Goal: Task Accomplishment & Management: Complete application form

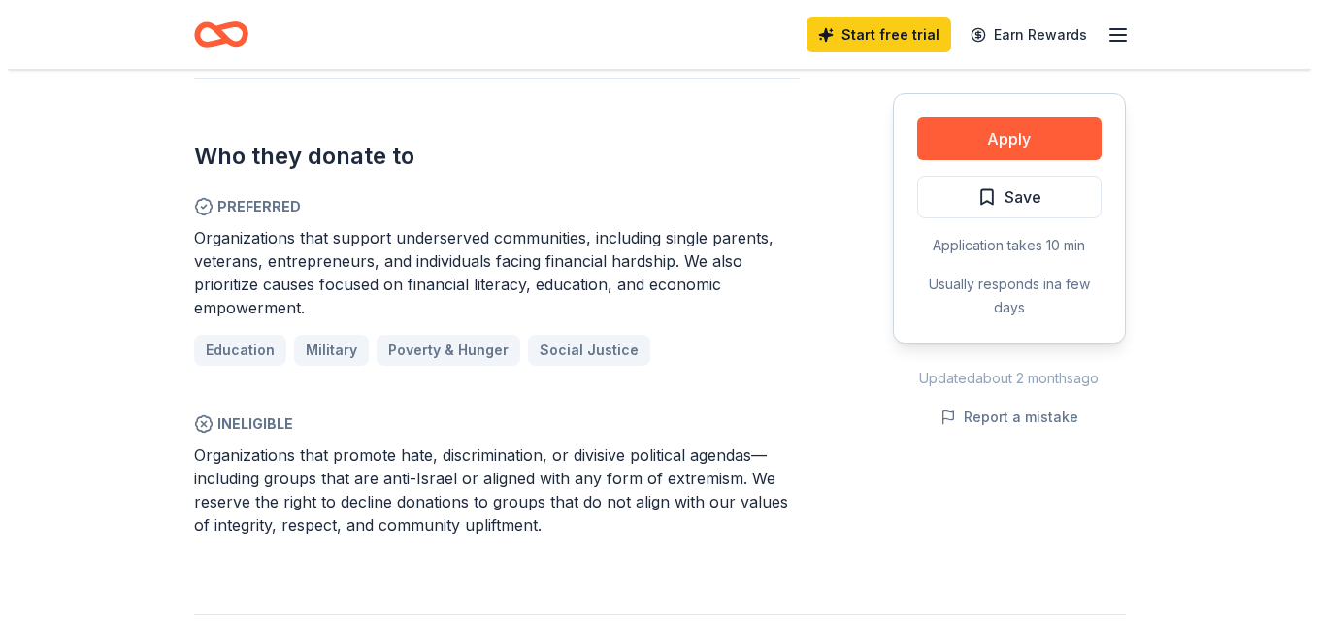
scroll to position [1164, 0]
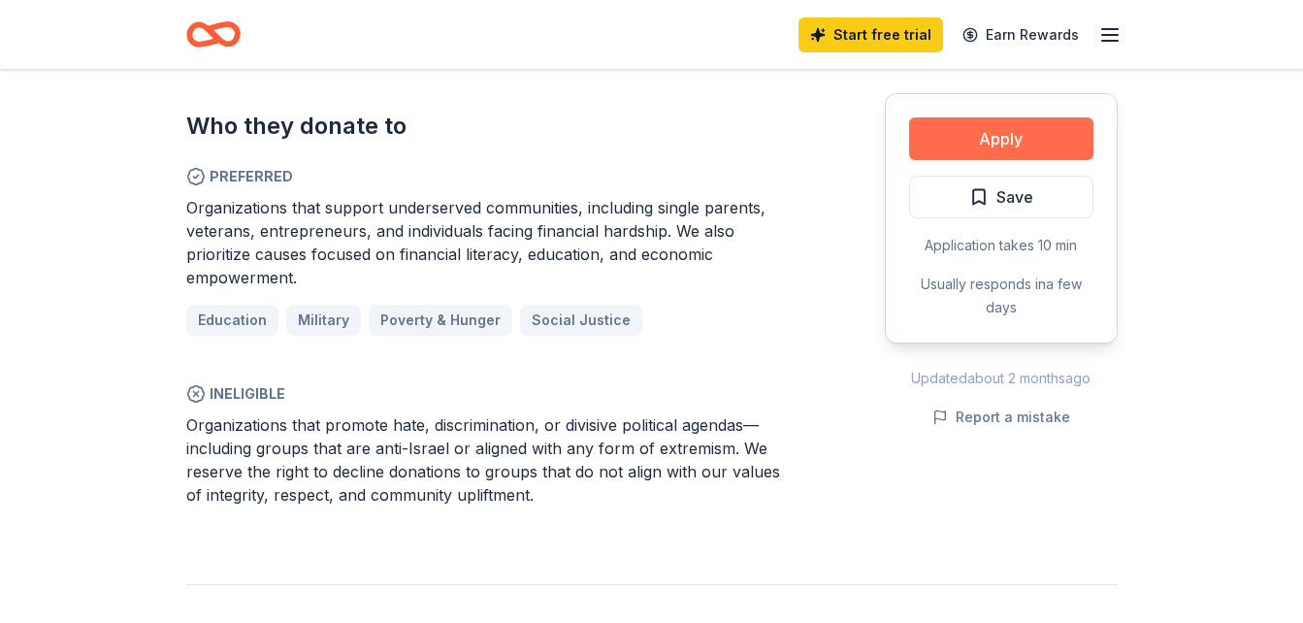
click at [1022, 146] on button "Apply" at bounding box center [1001, 138] width 184 height 43
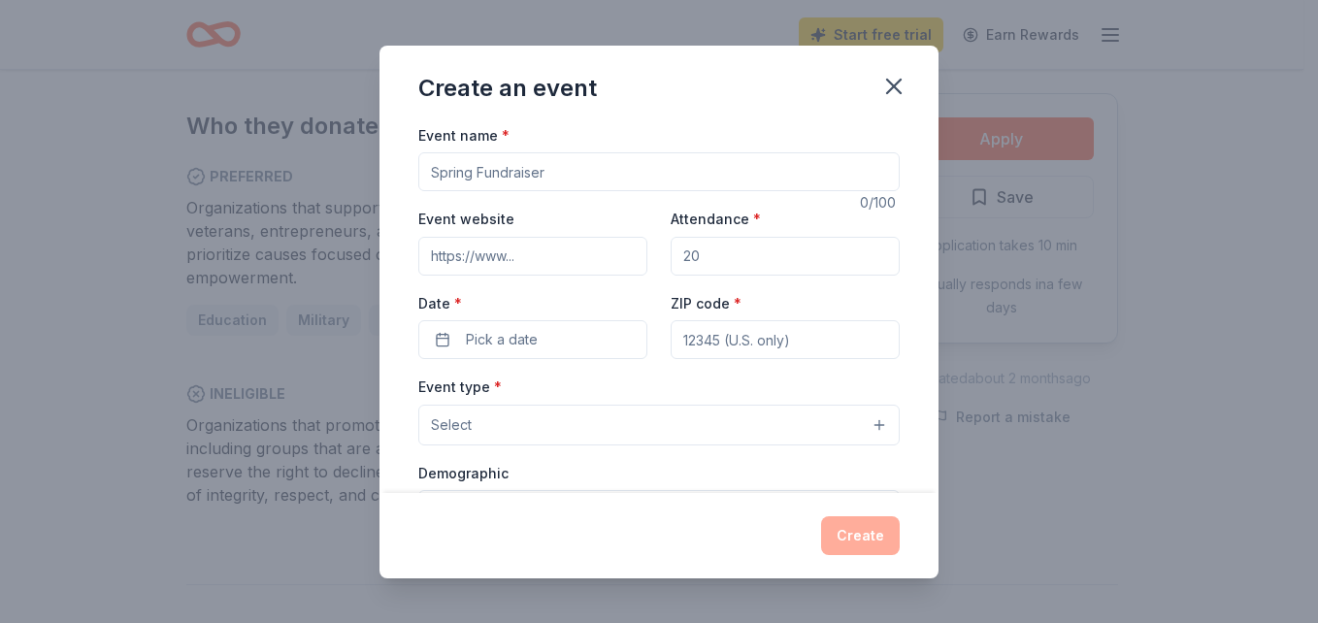
click at [599, 176] on input "Event name *" at bounding box center [658, 171] width 481 height 39
type input "30th annual [DEMOGRAPHIC_DATA] Invitational Golf Tournament"
type input "https://cfiowa.org/"
type input "200"
type input "1111 University Ave"
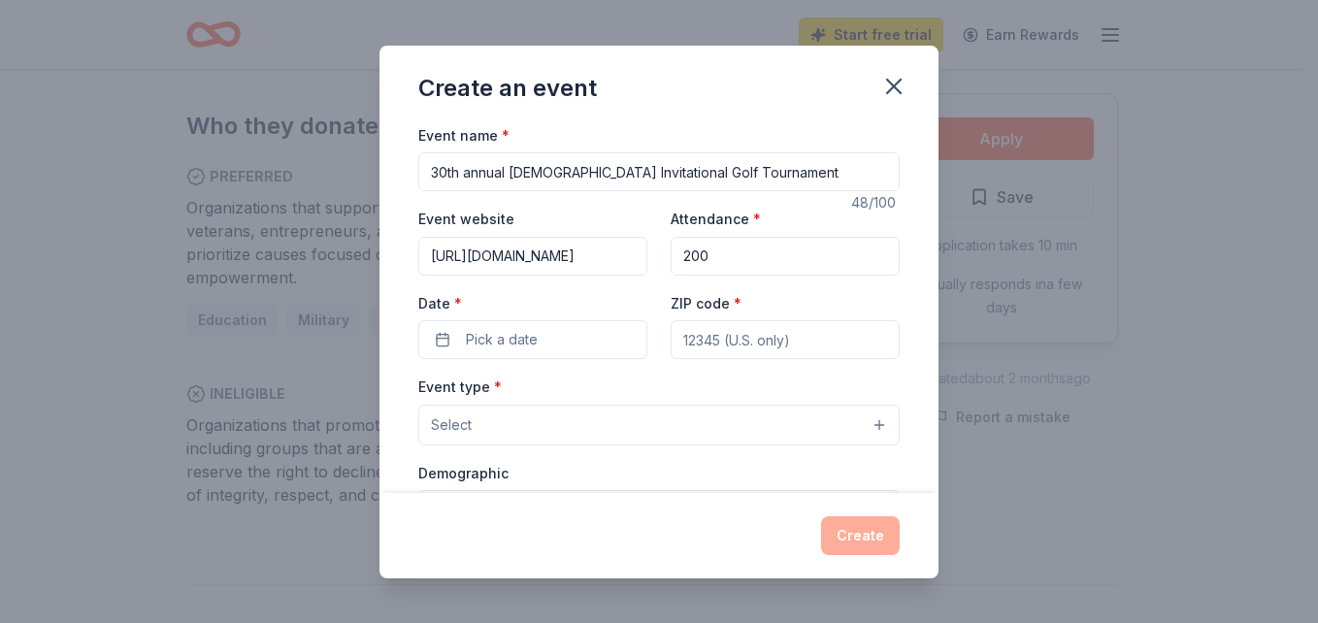
click at [532, 360] on div "Event name * 30th annual Ladies Invitational Golf Tournament 48 /100 Event webs…" at bounding box center [658, 571] width 481 height 896
click at [532, 342] on span "Pick a date" at bounding box center [502, 339] width 72 height 23
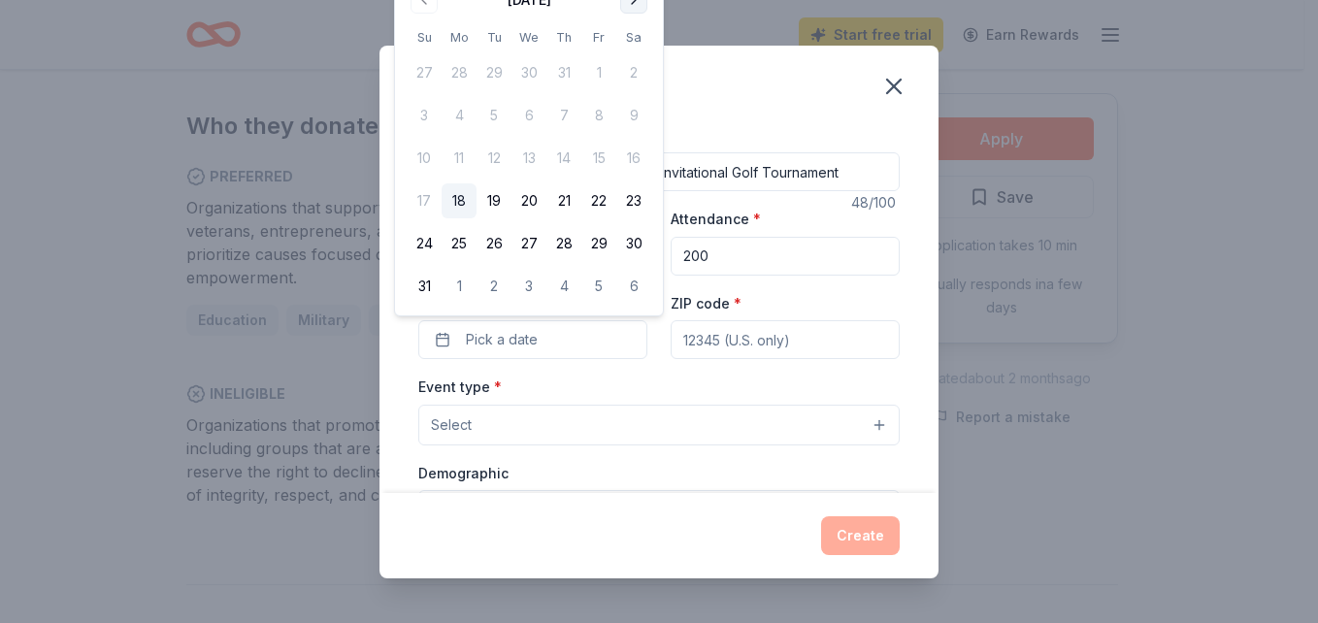
click at [640, 4] on button "Go to next month" at bounding box center [633, -1] width 27 height 27
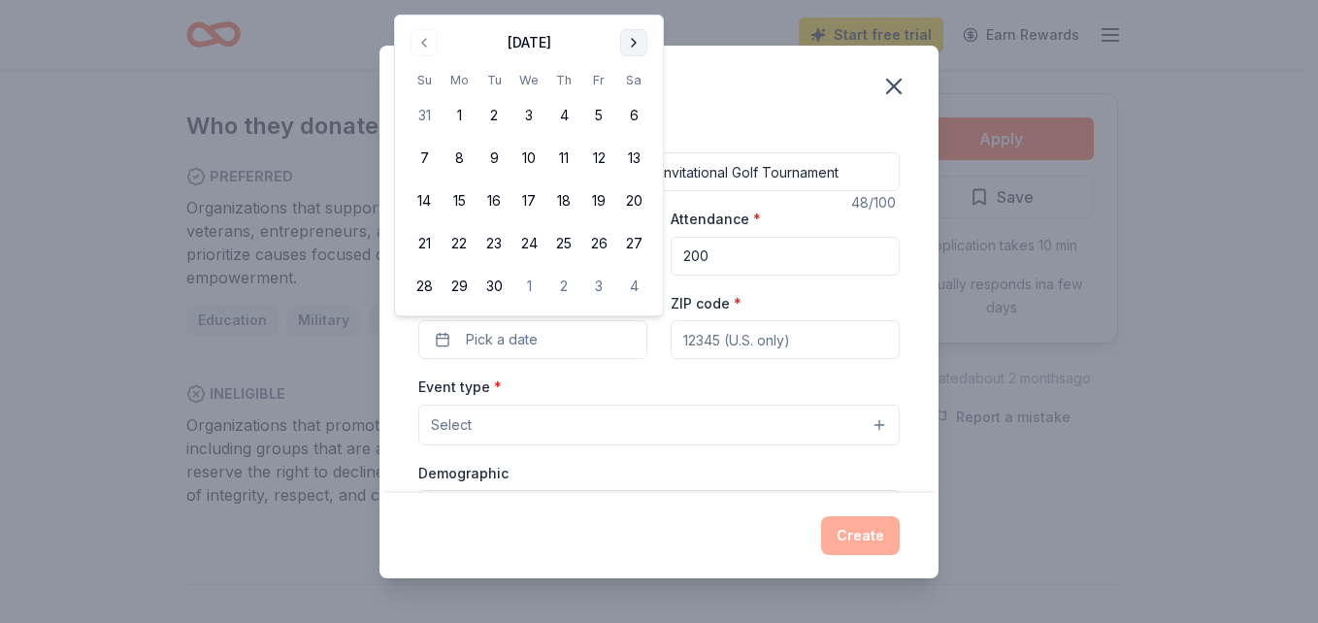
click at [634, 44] on button "Go to next month" at bounding box center [633, 42] width 27 height 27
click at [561, 113] on button "2" at bounding box center [563, 115] width 35 height 35
click at [732, 337] on input "ZIP code *" at bounding box center [784, 339] width 229 height 39
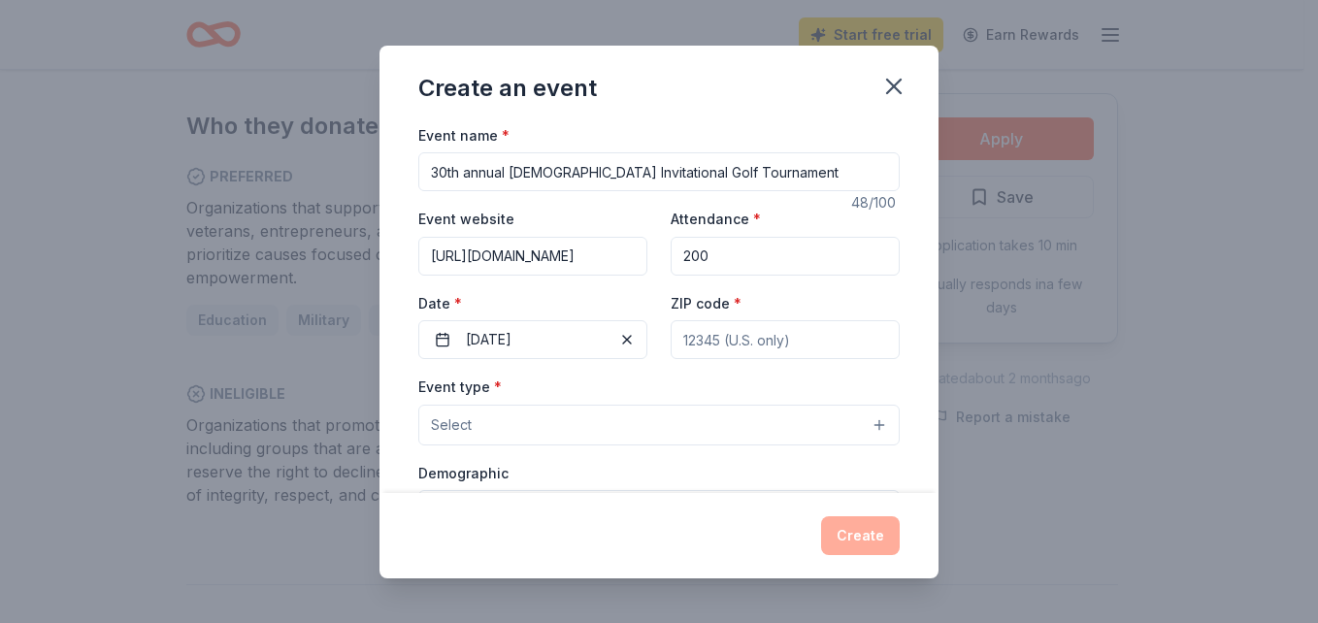
type input "50314"
type input "1111 University Avenue"
click at [788, 425] on button "Select" at bounding box center [658, 425] width 481 height 41
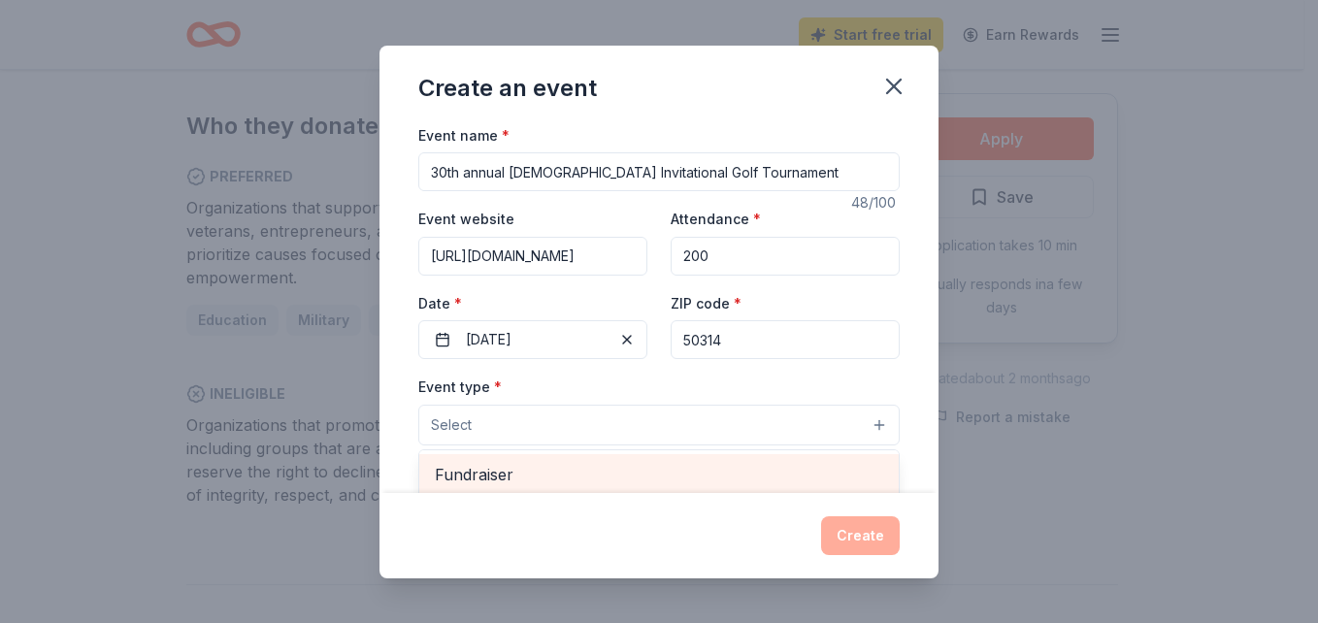
click at [511, 482] on span "Fundraiser" at bounding box center [659, 474] width 448 height 25
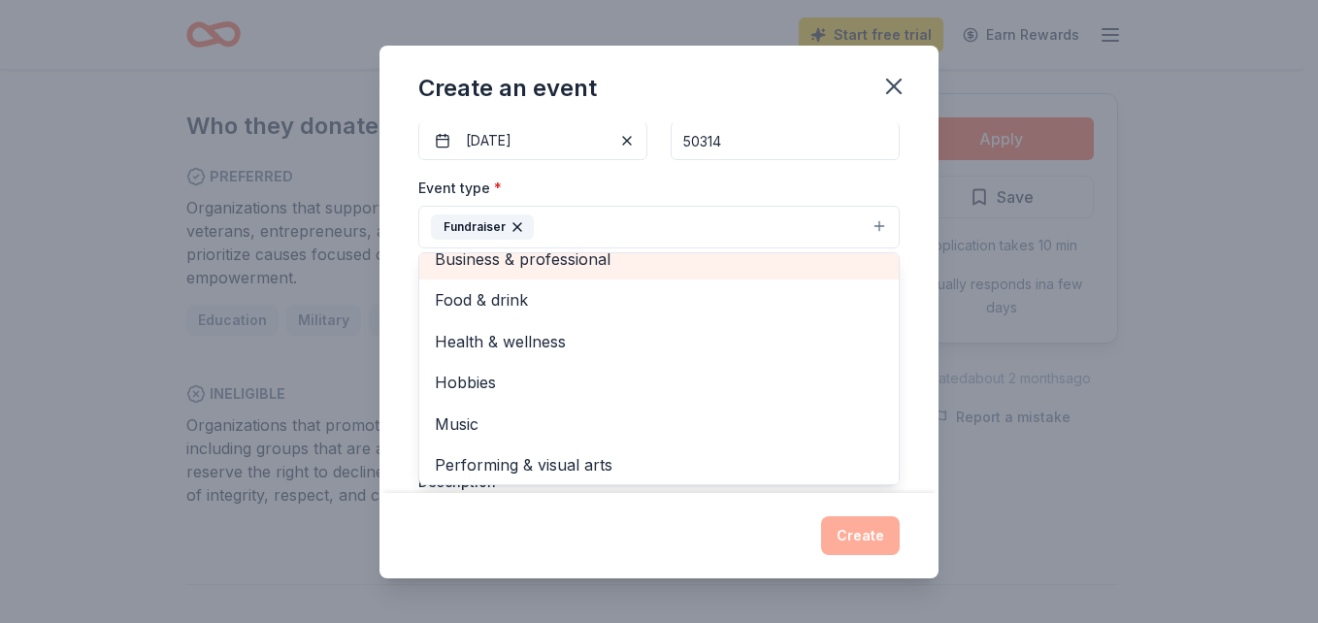
scroll to position [23, 0]
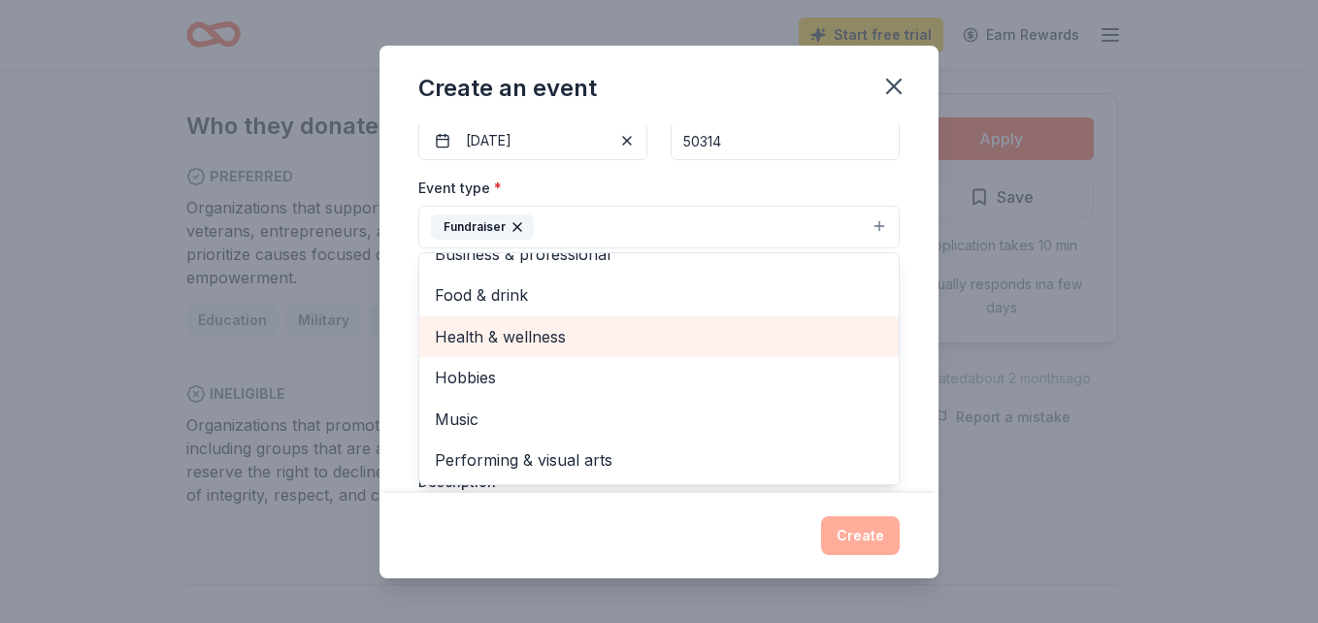
click at [532, 330] on span "Health & wellness" at bounding box center [659, 336] width 448 height 25
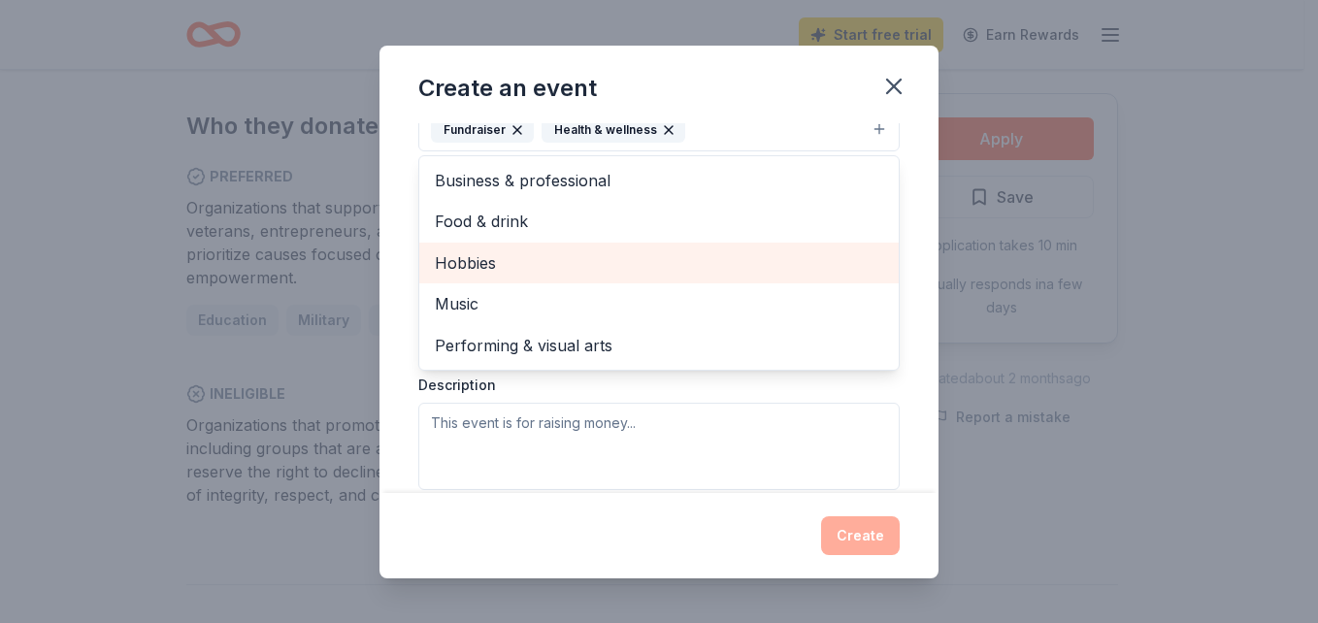
scroll to position [199, 0]
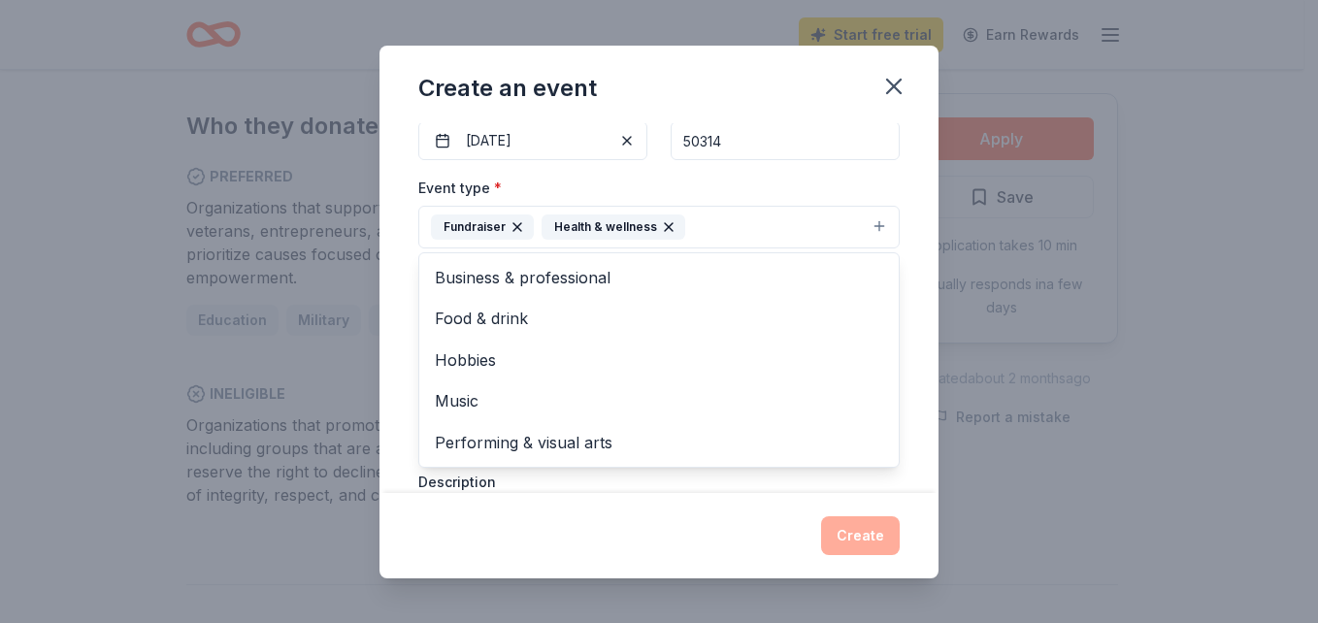
click at [664, 233] on icon "button" at bounding box center [669, 227] width 16 height 16
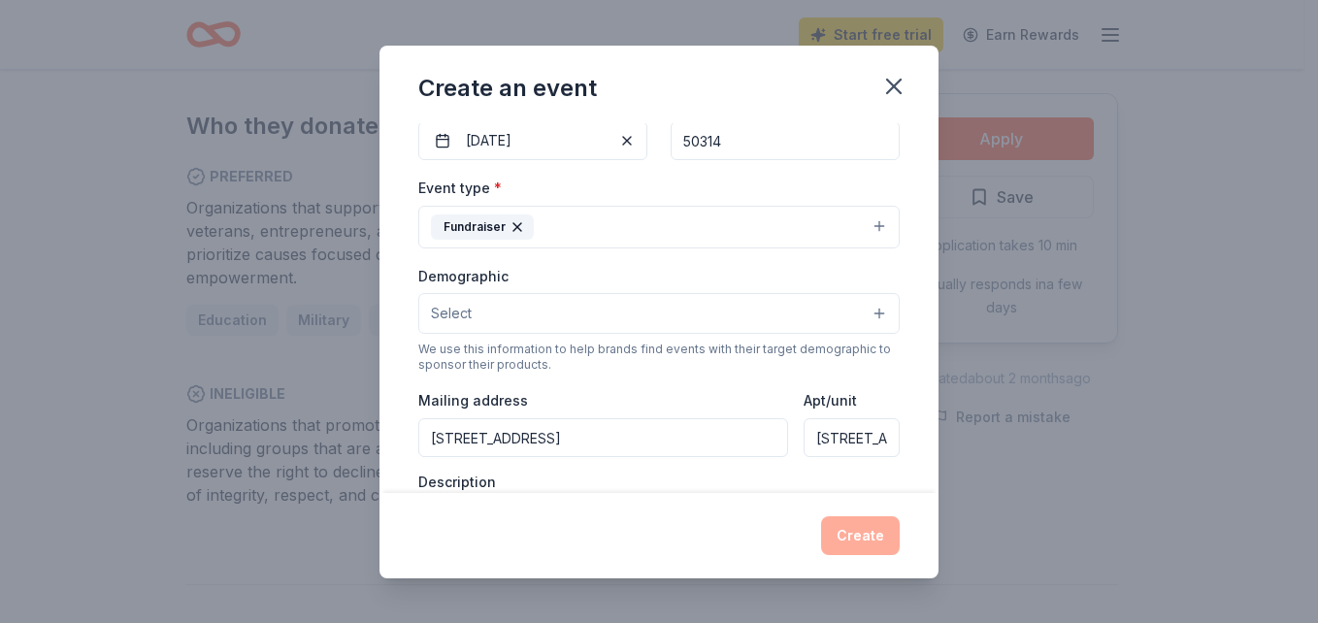
click at [548, 319] on button "Select" at bounding box center [658, 313] width 481 height 41
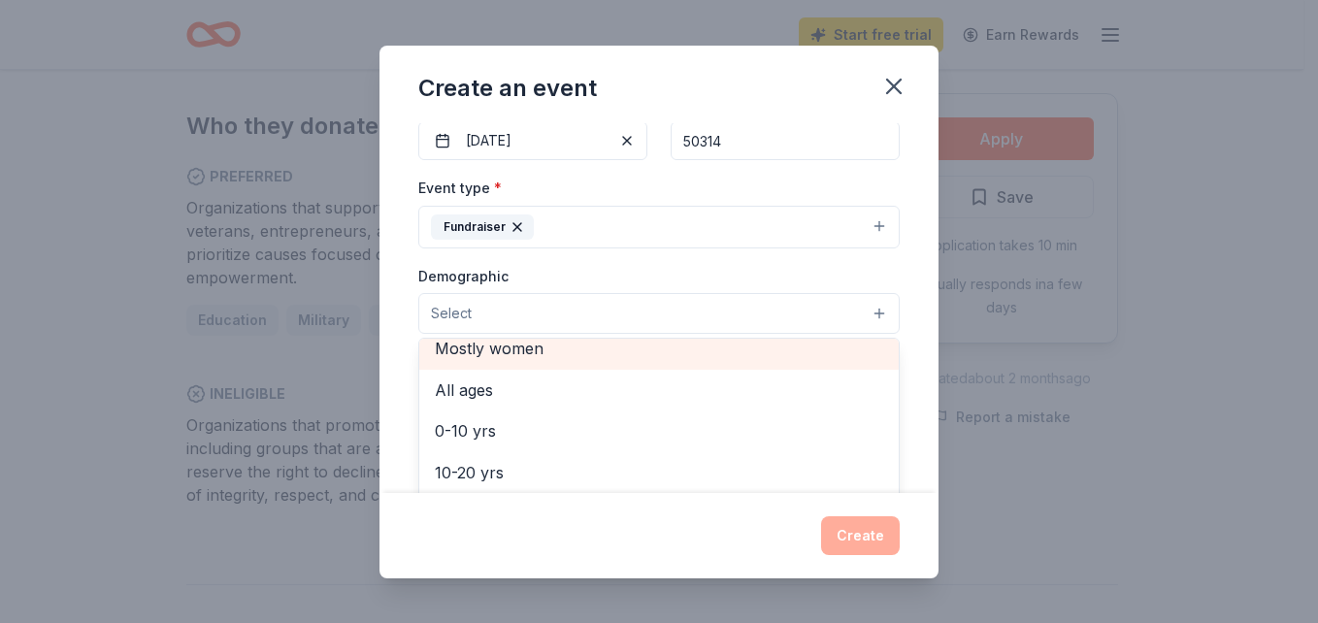
scroll to position [86, 0]
click at [516, 350] on span "Mostly women" at bounding box center [659, 358] width 448 height 25
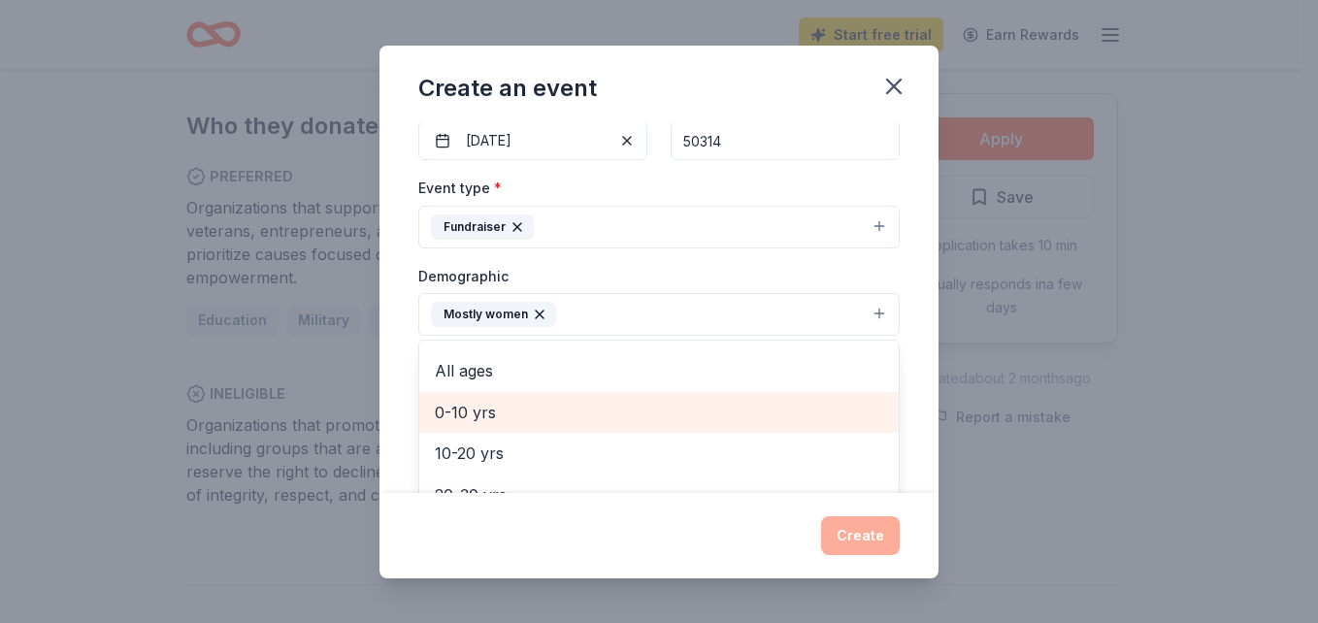
scroll to position [174, 0]
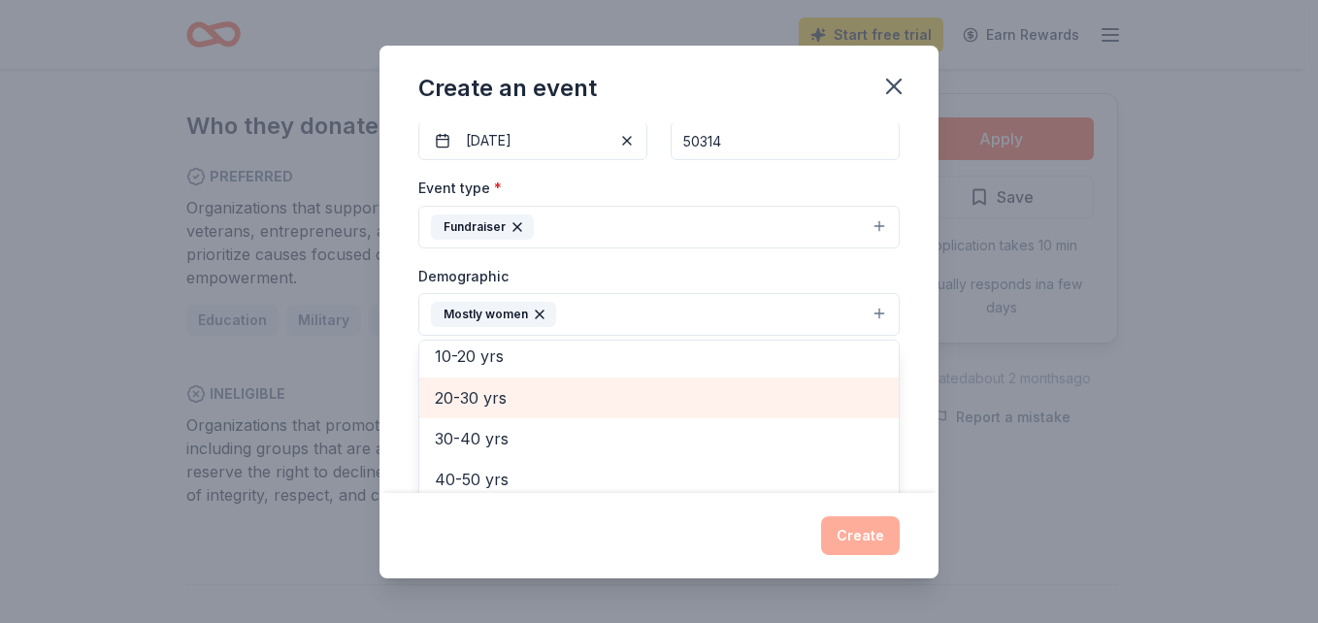
click at [494, 396] on span "20-30 yrs" at bounding box center [659, 397] width 448 height 25
click at [488, 398] on span "30-40 yrs" at bounding box center [659, 397] width 448 height 25
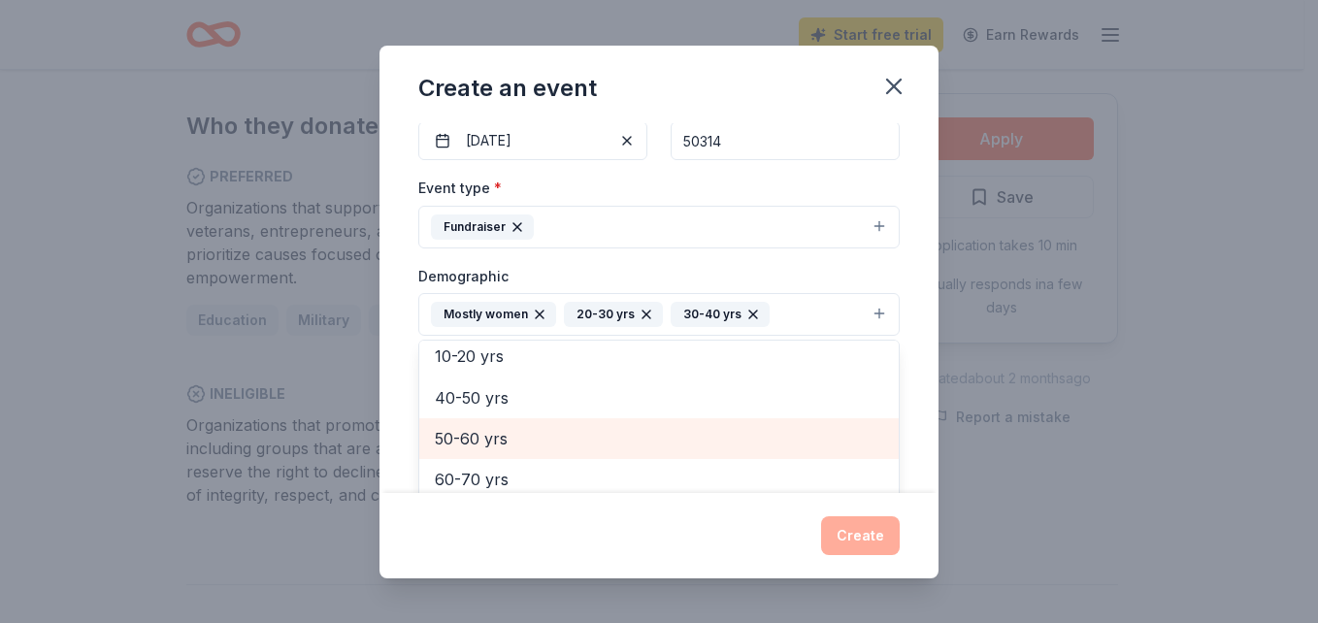
click at [486, 429] on span "50-60 yrs" at bounding box center [659, 438] width 448 height 25
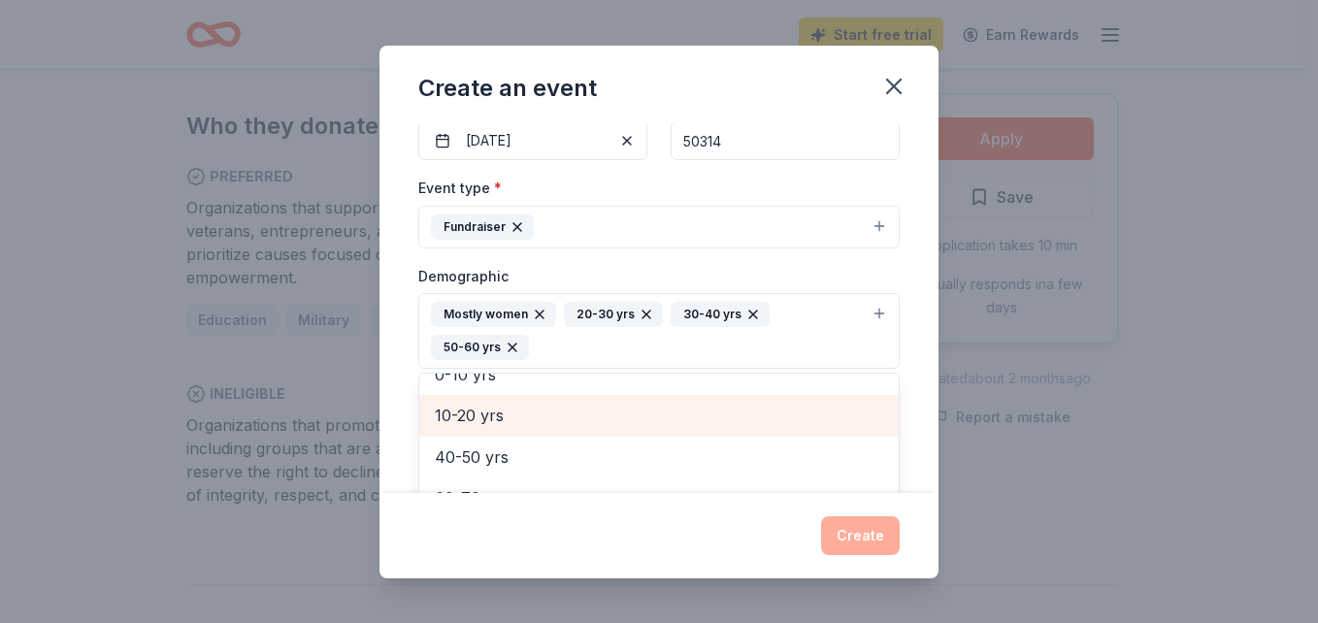
scroll to position [147, 0]
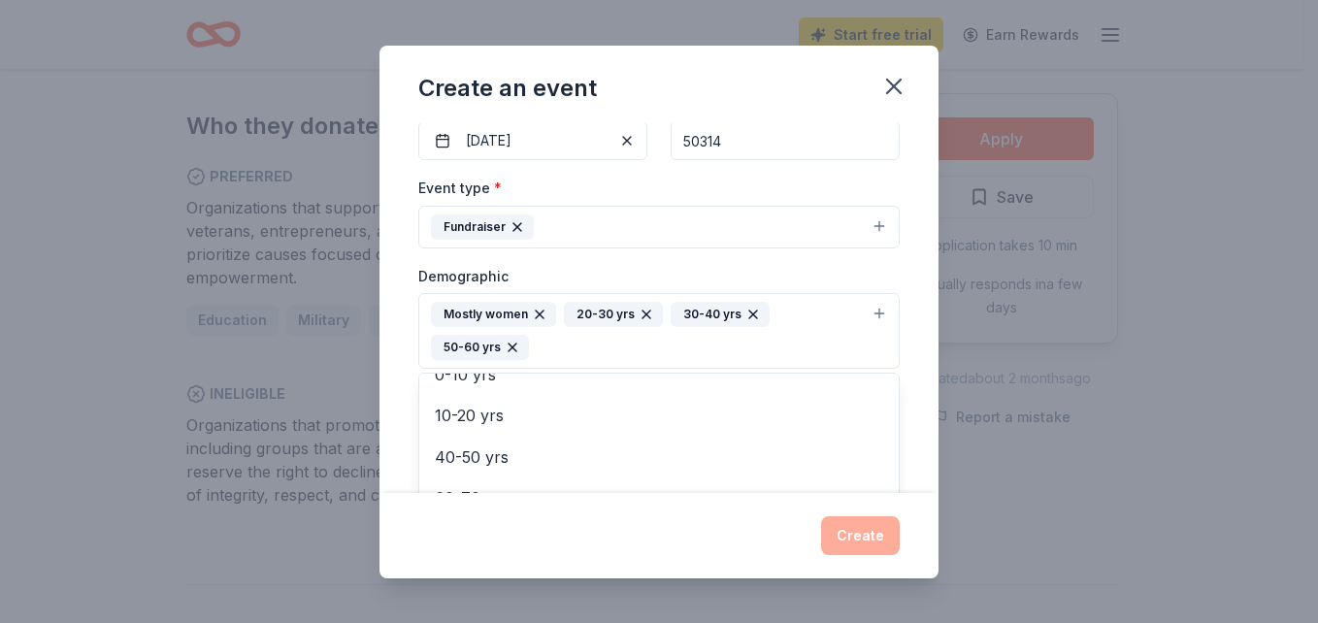
click at [901, 344] on div "Event name * 30th annual Ladies Invitational Golf Tournament 48 /100 Event webs…" at bounding box center [658, 308] width 559 height 370
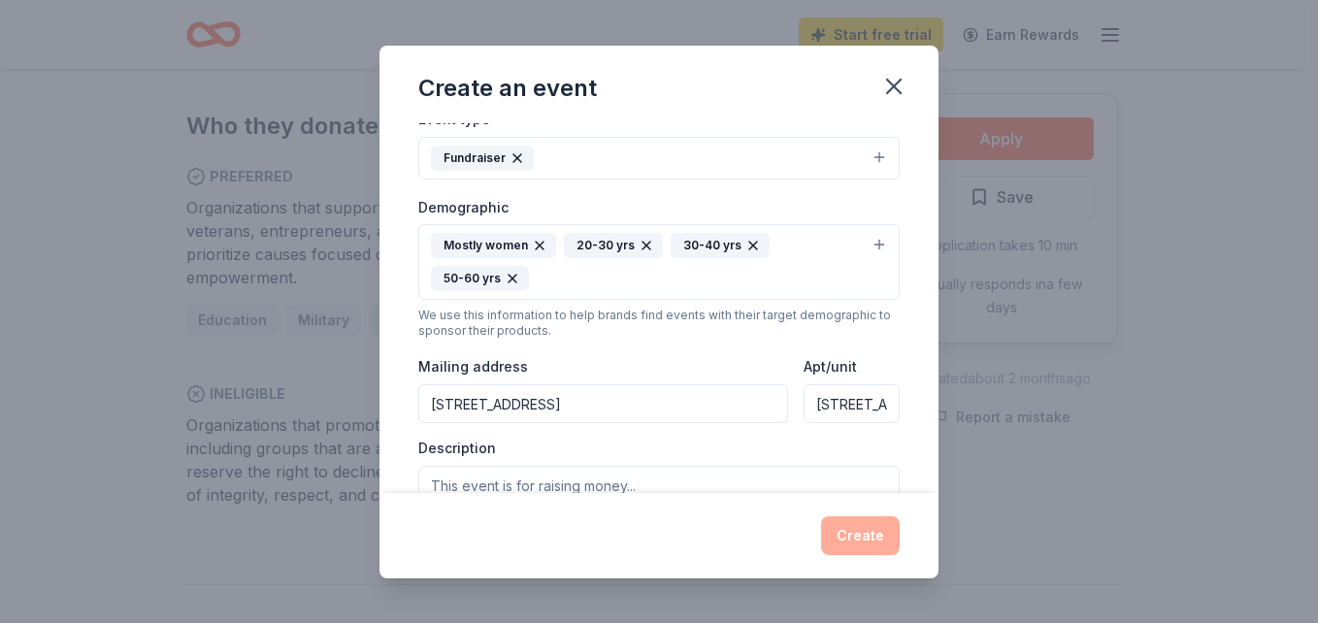
scroll to position [296, 0]
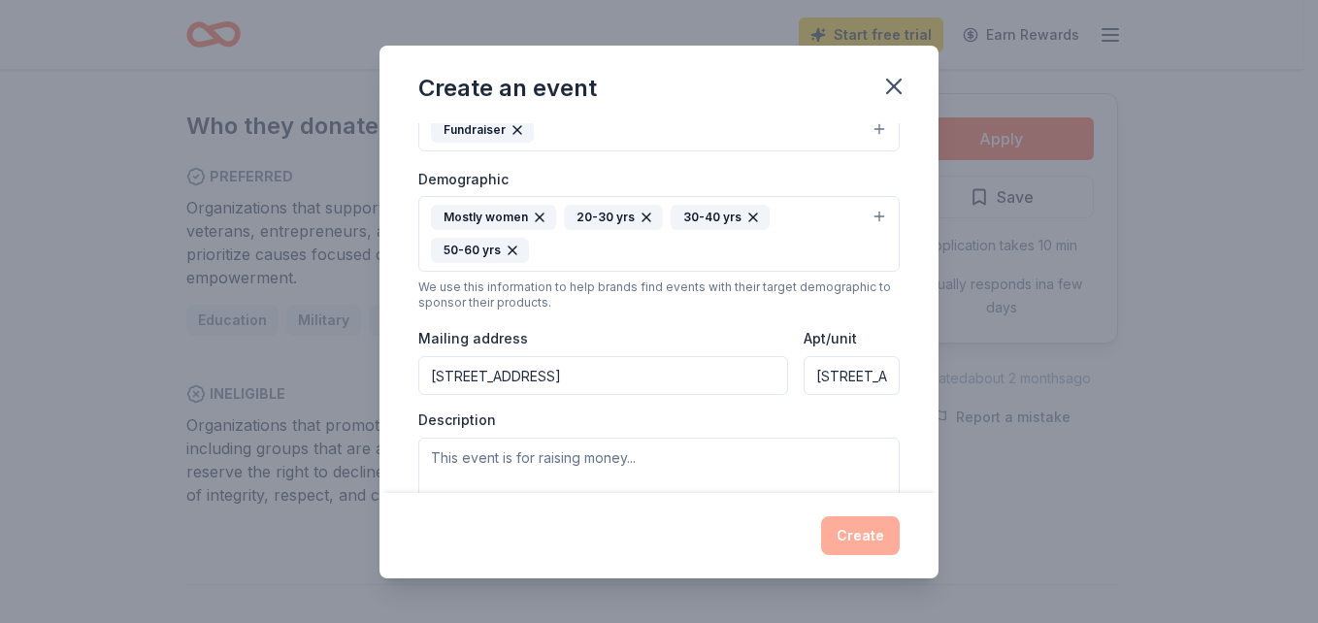
click at [813, 383] on input "1111 University Avenue" at bounding box center [851, 375] width 96 height 39
drag, startPoint x: 802, startPoint y: 376, endPoint x: 1067, endPoint y: 373, distance: 264.9
click at [1067, 373] on div "Create an event Event name * 30th annual Ladies Invitational Golf Tournament 48…" at bounding box center [659, 311] width 1318 height 623
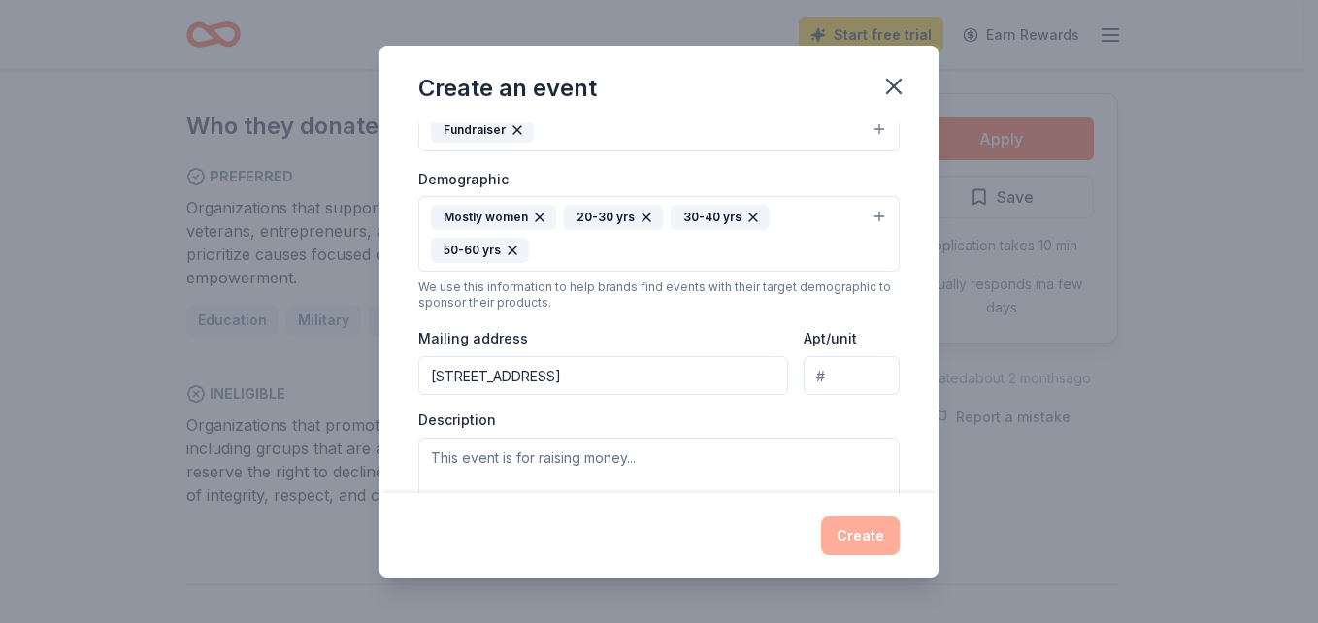
click at [618, 383] on input "1111 University Ave" at bounding box center [603, 375] width 370 height 39
type input "1111 University Avenue"
click at [583, 382] on input "1111 University Ave" at bounding box center [603, 375] width 370 height 39
type input "1111 University Avenue, Des Moines, IA, 50314"
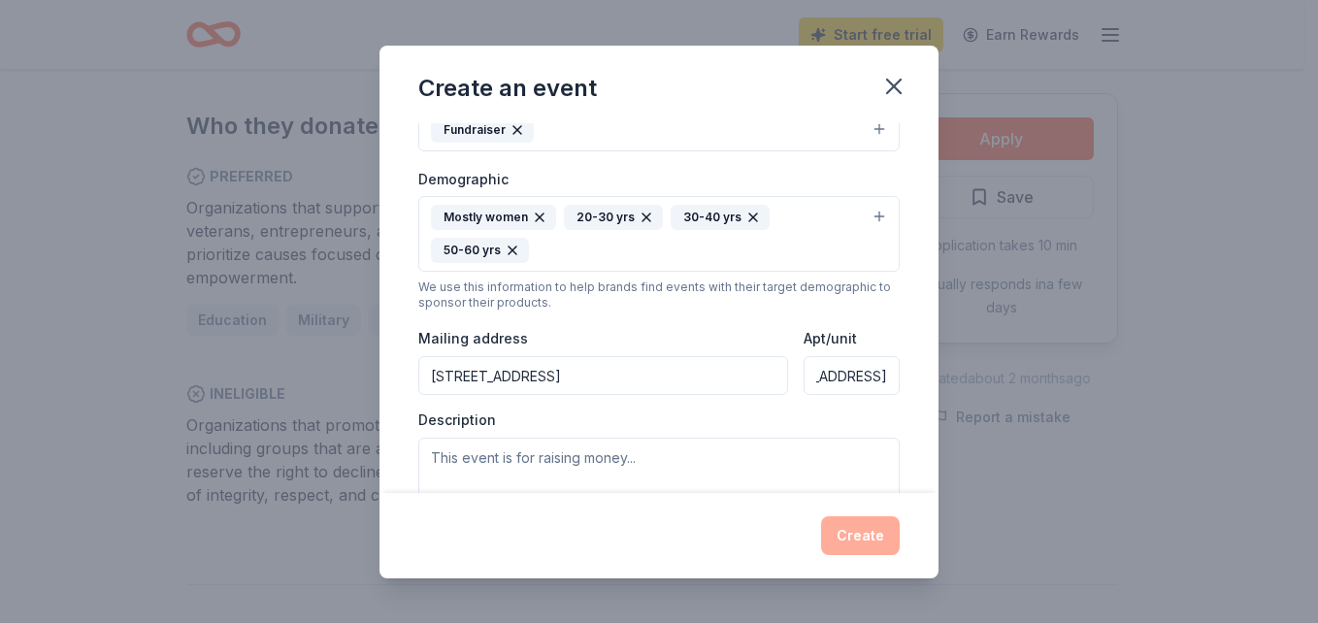
drag, startPoint x: 800, startPoint y: 374, endPoint x: 908, endPoint y: 374, distance: 107.7
click at [908, 374] on div "Event name * 30th annual Ladies Invitational Golf Tournament 48 /100 Event webs…" at bounding box center [658, 308] width 559 height 370
click at [503, 454] on textarea at bounding box center [658, 481] width 481 height 87
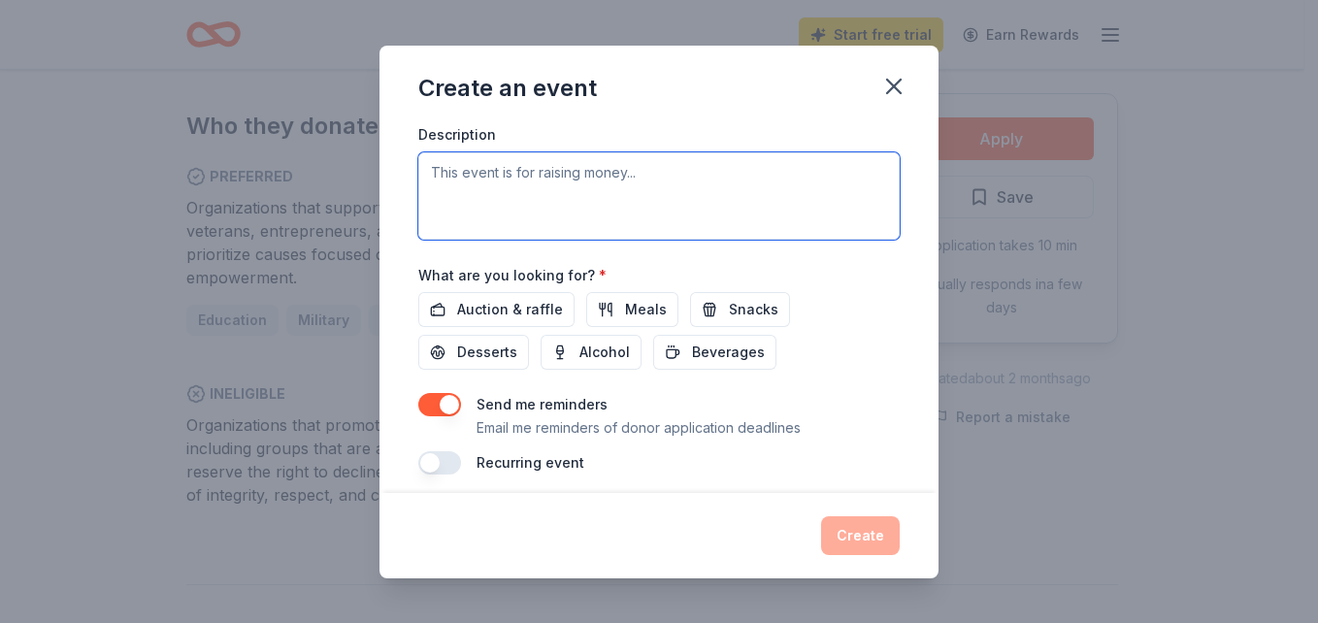
scroll to position [587, 0]
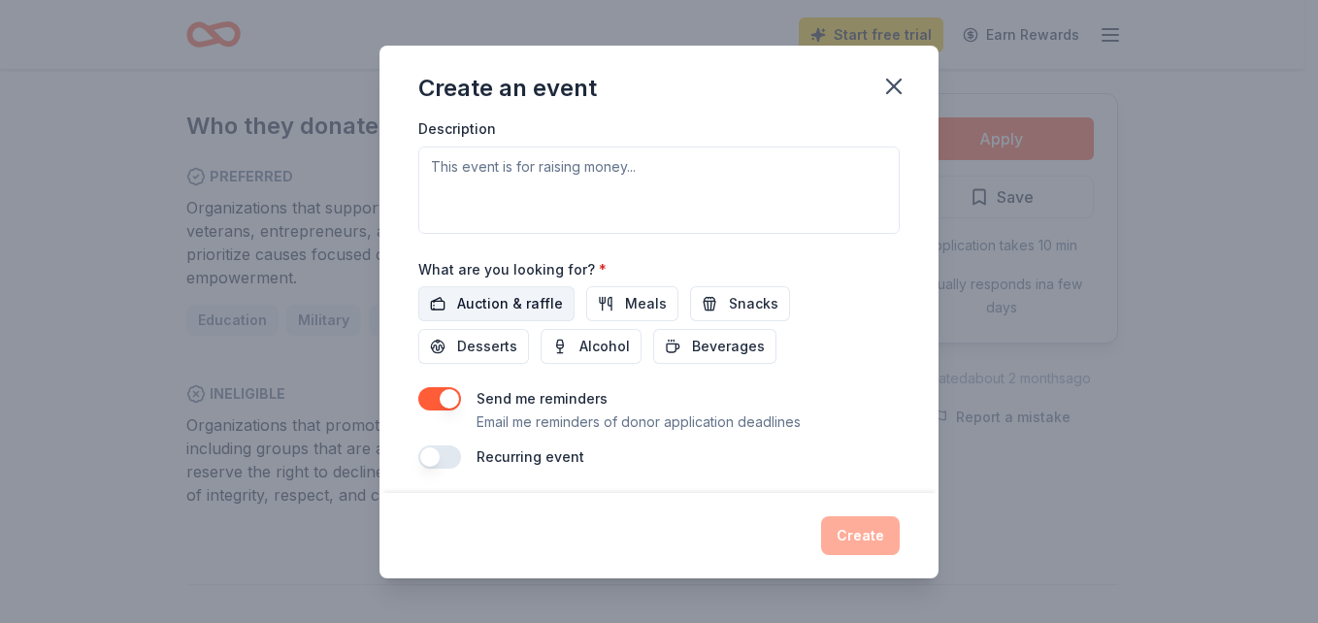
click at [501, 308] on span "Auction & raffle" at bounding box center [510, 303] width 106 height 23
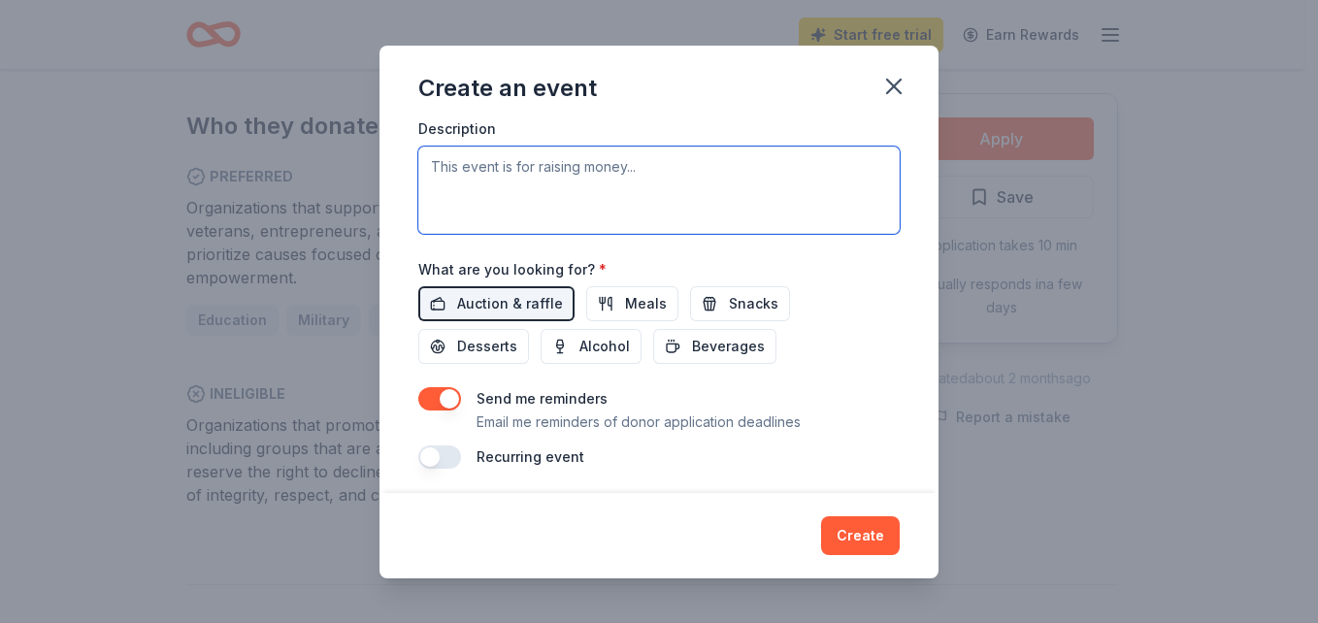
click at [507, 192] on textarea at bounding box center [658, 189] width 481 height 87
click at [450, 174] on textarea at bounding box center [658, 189] width 481 height 87
paste textarea "Children & Families of Iowa (CFI) is restoring hope, building futures, and chan…"
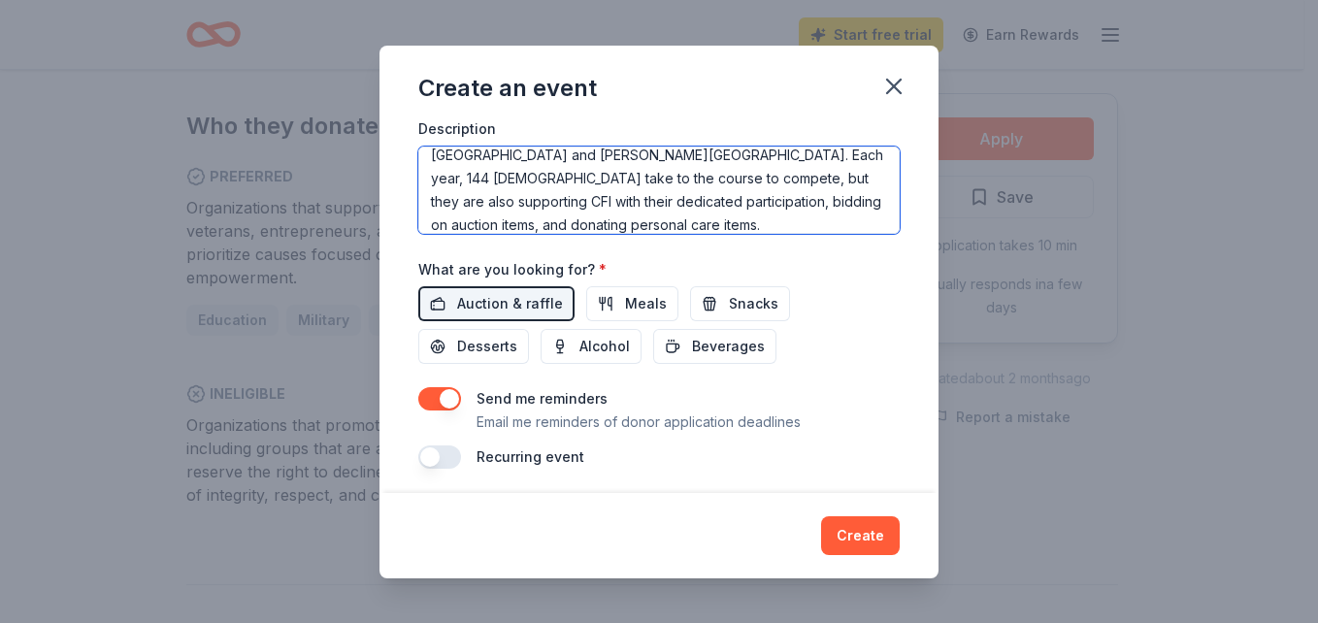
scroll to position [151, 0]
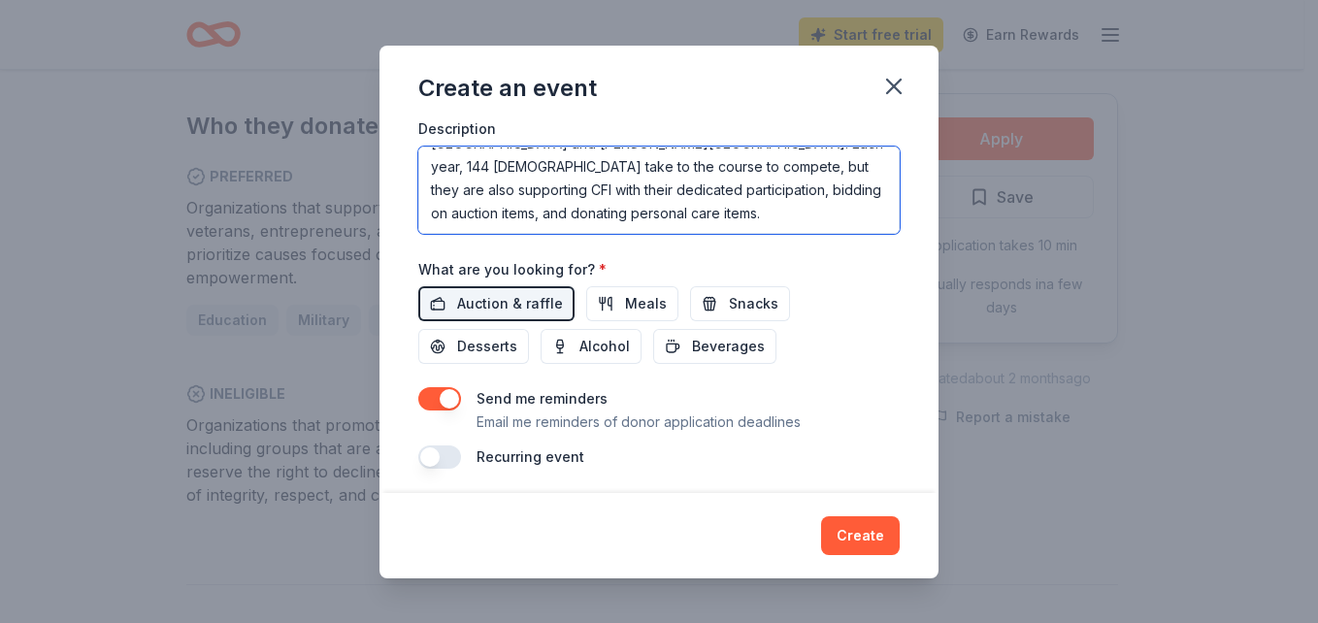
click at [456, 217] on textarea "Children & Families of Iowa (CFI) is restoring hope, building futures, and chan…" at bounding box center [658, 189] width 481 height 87
paste textarea "Our upcoming event The Foundation for Children & Families of Iowa will hold the…"
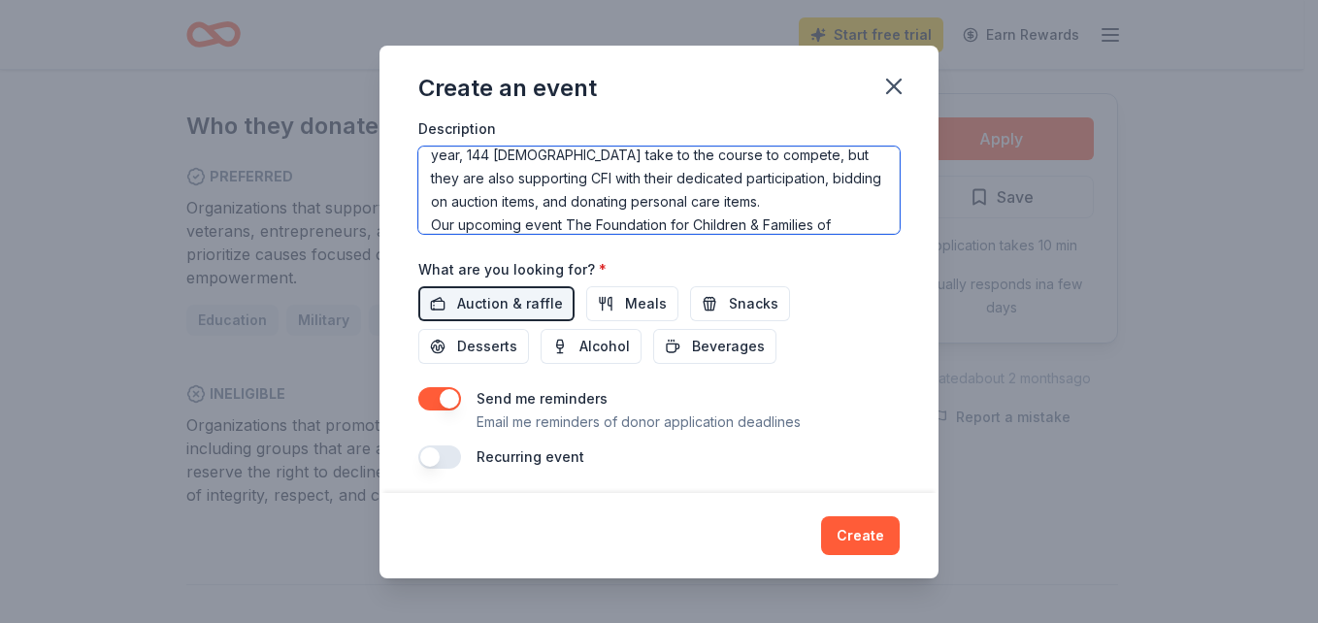
scroll to position [244, 0]
type textarea "Children & Families of Iowa (CFI) is restoring hope, building futures, and chan…"
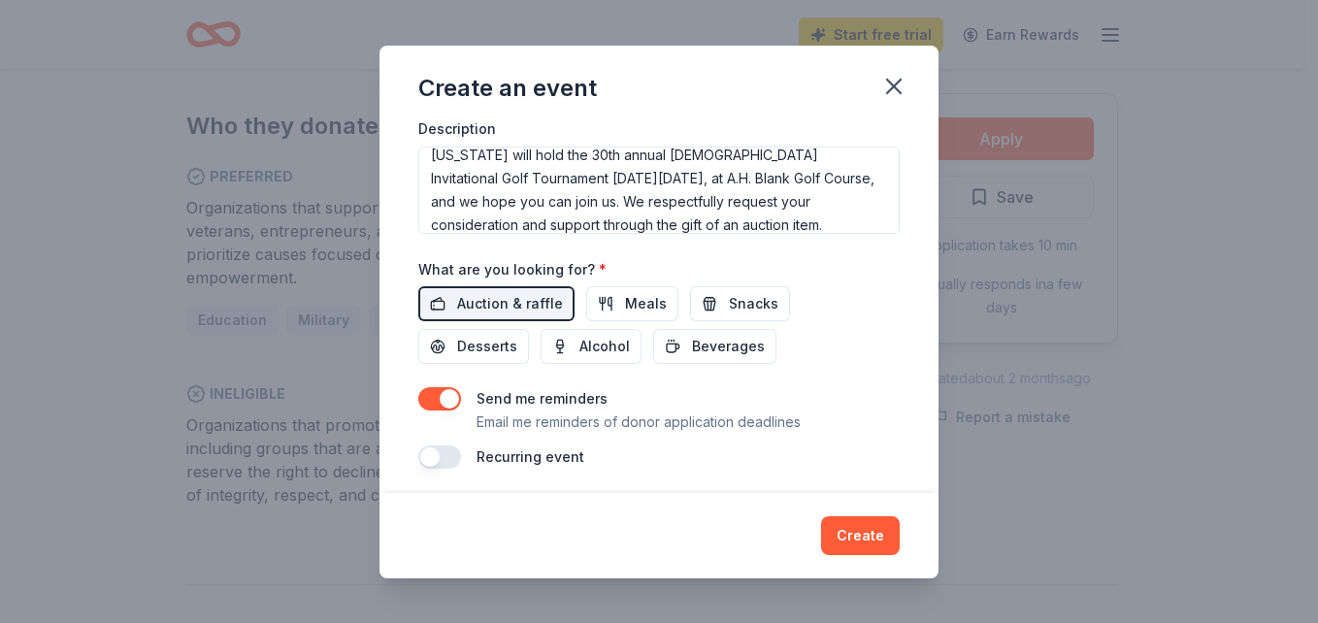
click at [431, 396] on button "button" at bounding box center [439, 398] width 43 height 23
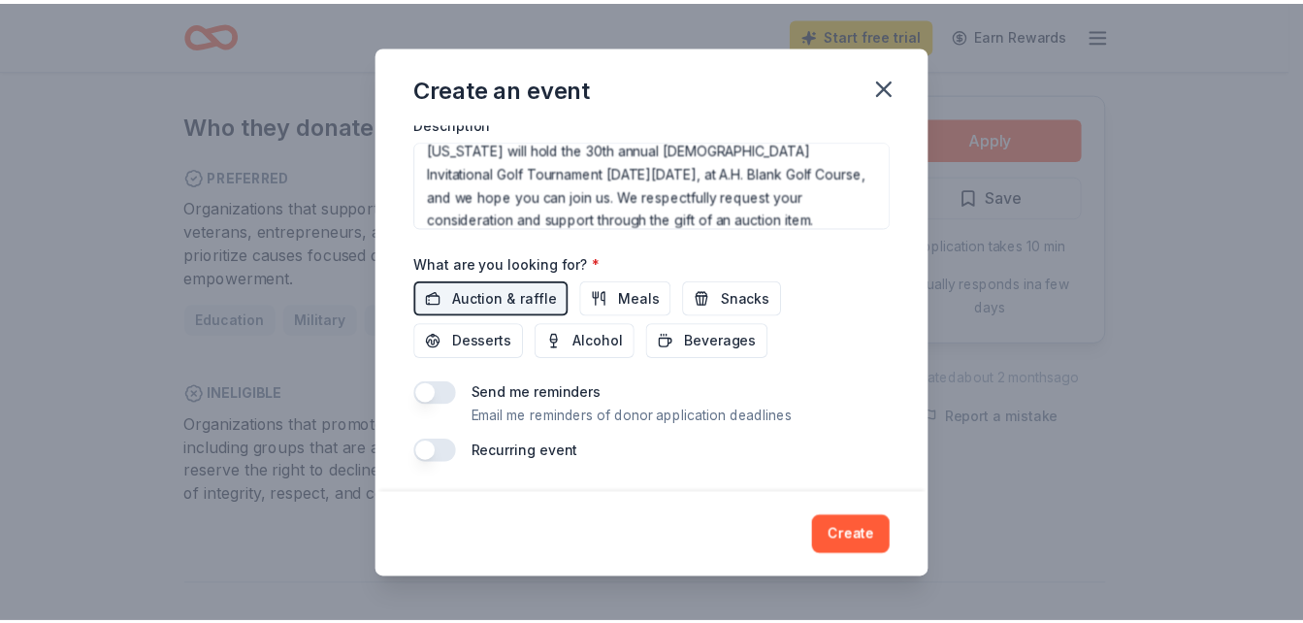
scroll to position [594, 0]
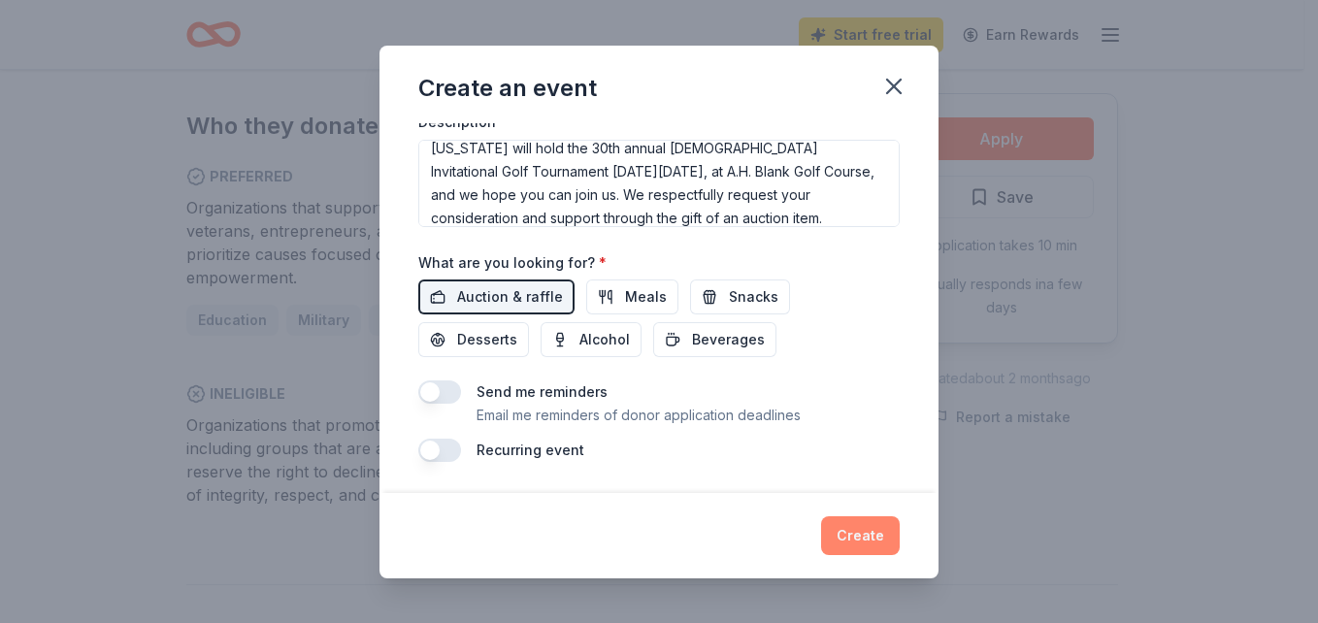
click at [877, 536] on button "Create" at bounding box center [860, 535] width 79 height 39
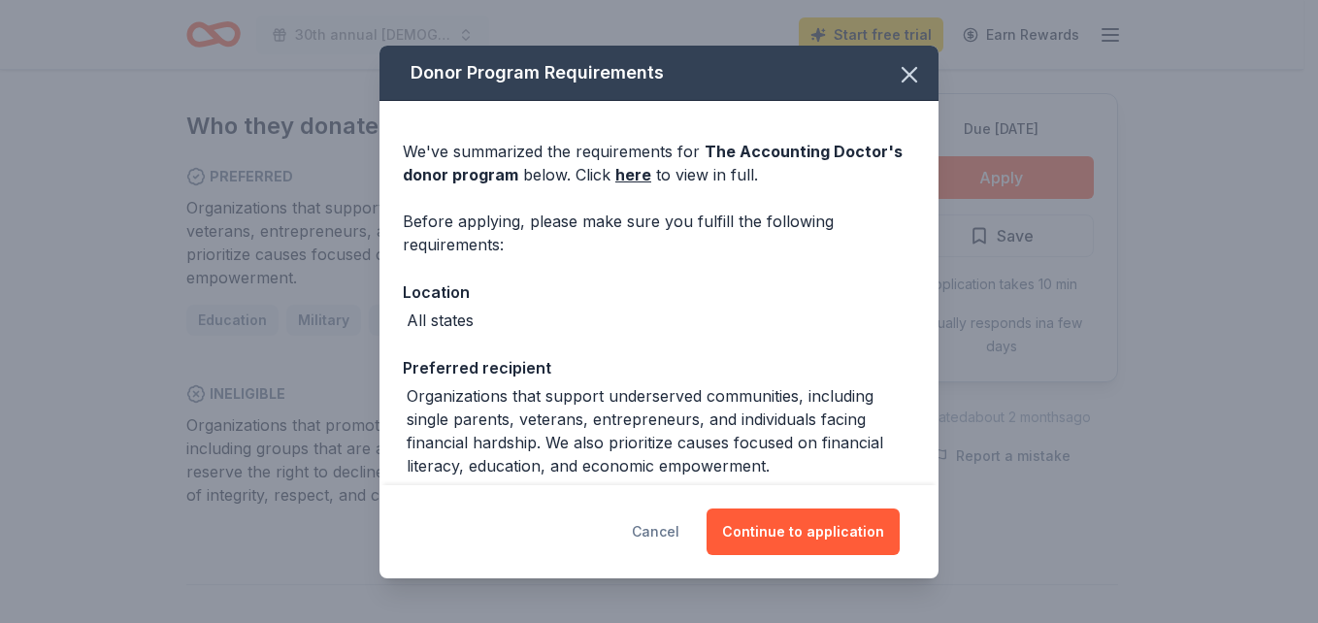
click at [675, 536] on button "Cancel" at bounding box center [656, 531] width 48 height 47
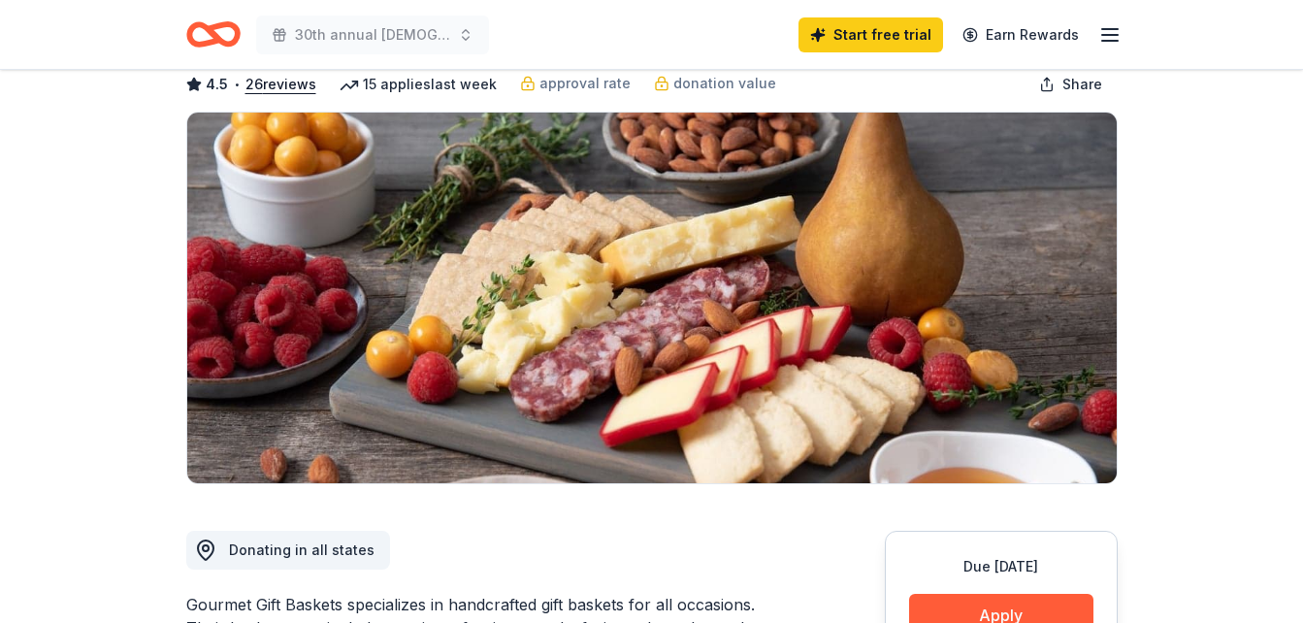
scroll to position [97, 0]
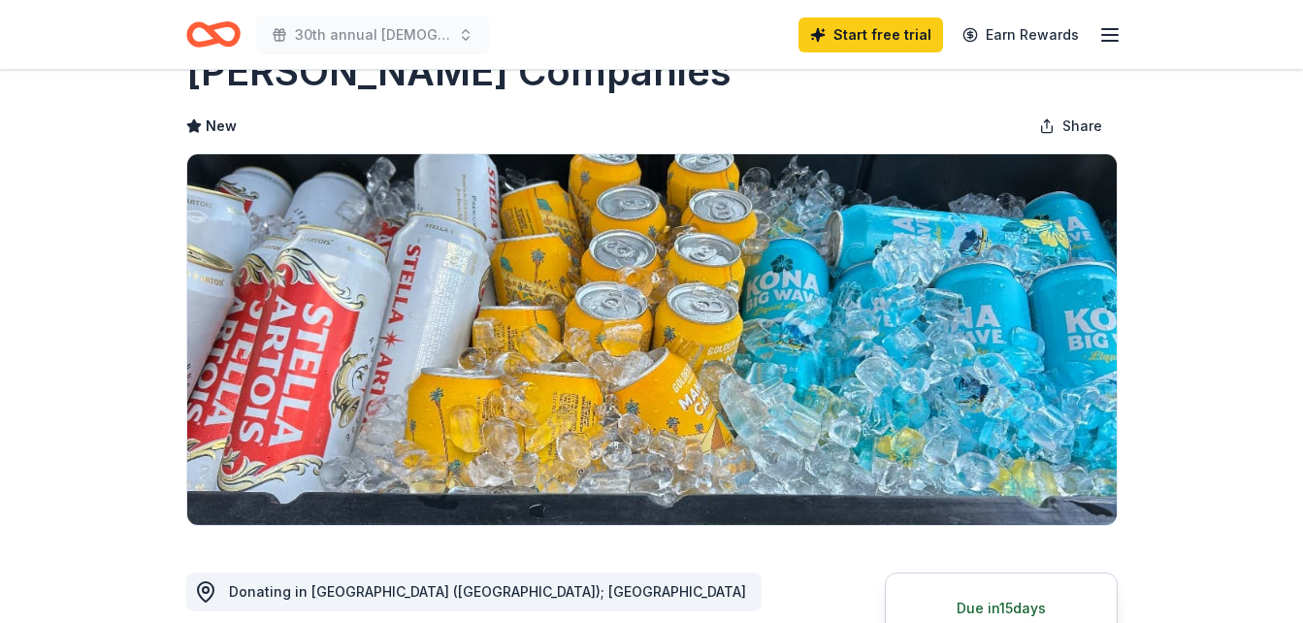
scroll to position [388, 0]
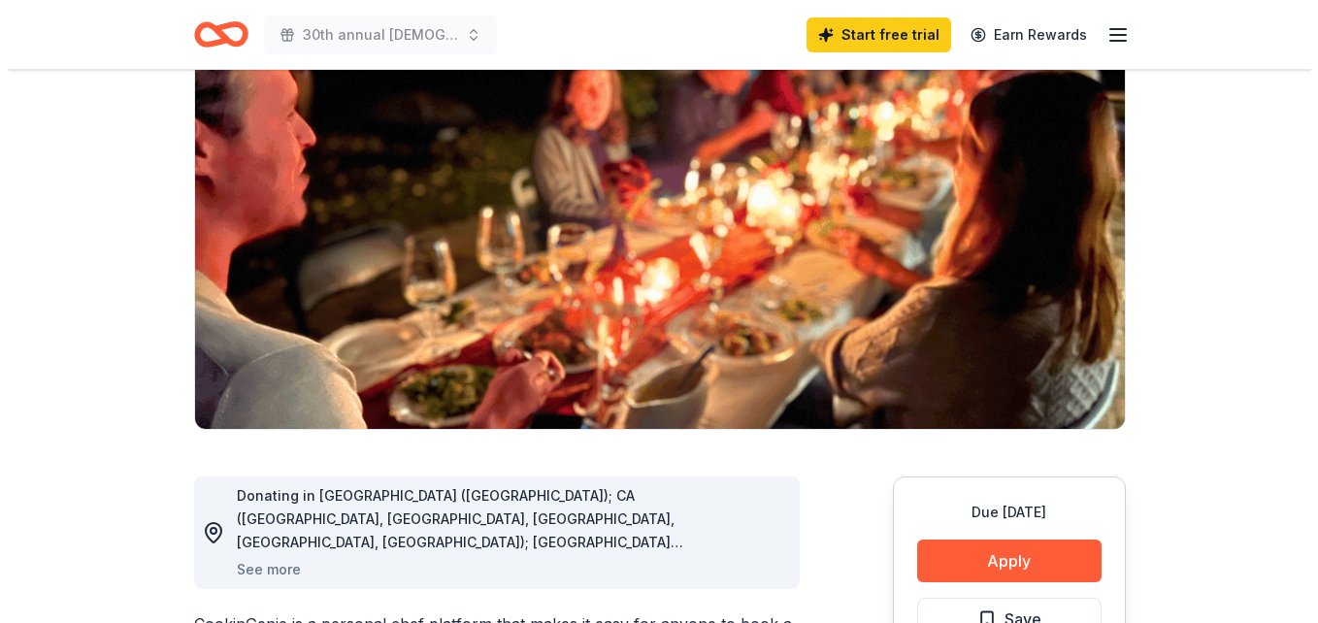
scroll to position [291, 0]
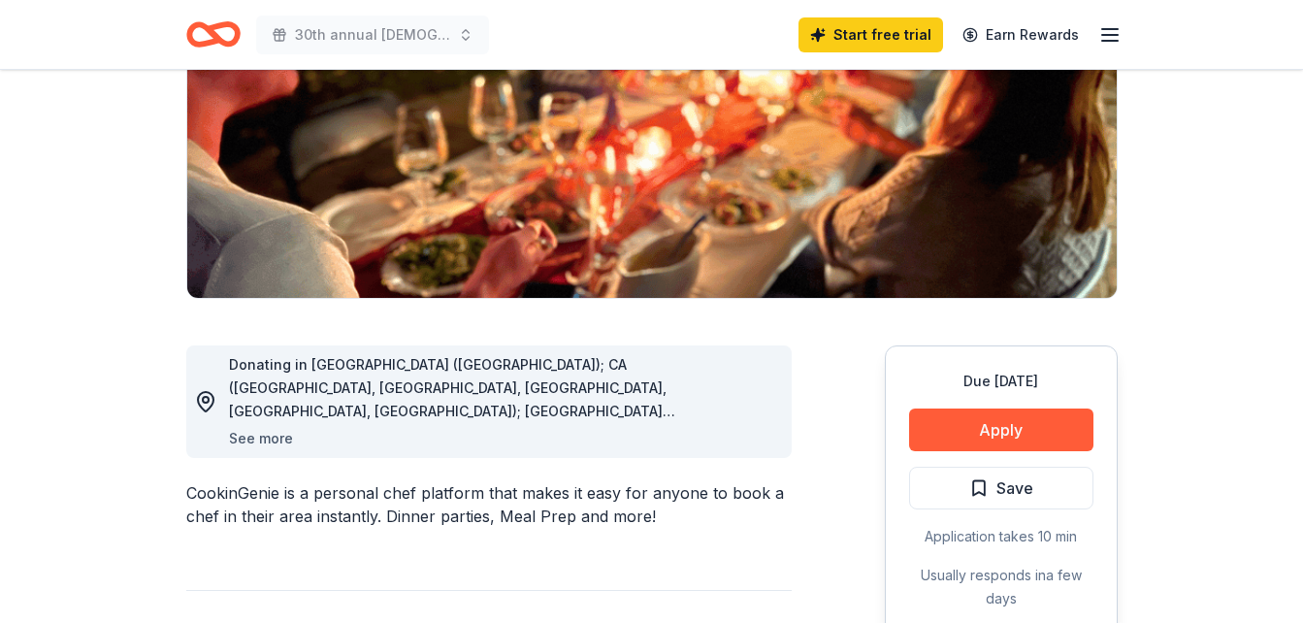
click at [242, 443] on button "See more" at bounding box center [261, 438] width 64 height 23
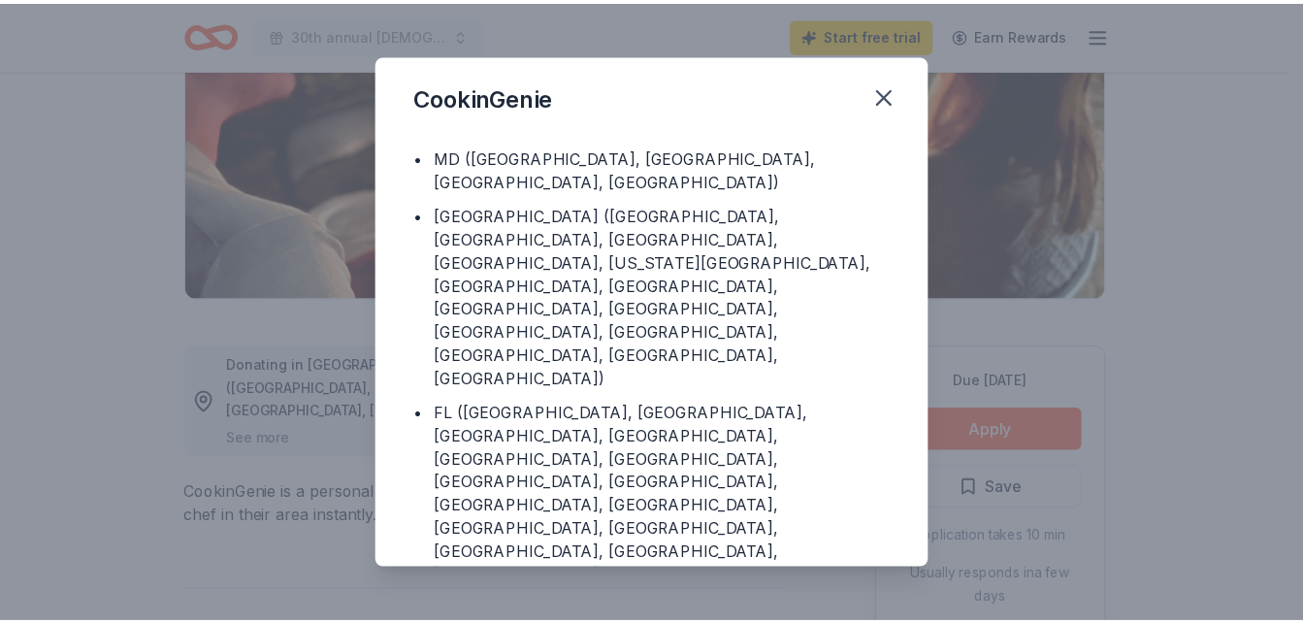
scroll to position [91, 0]
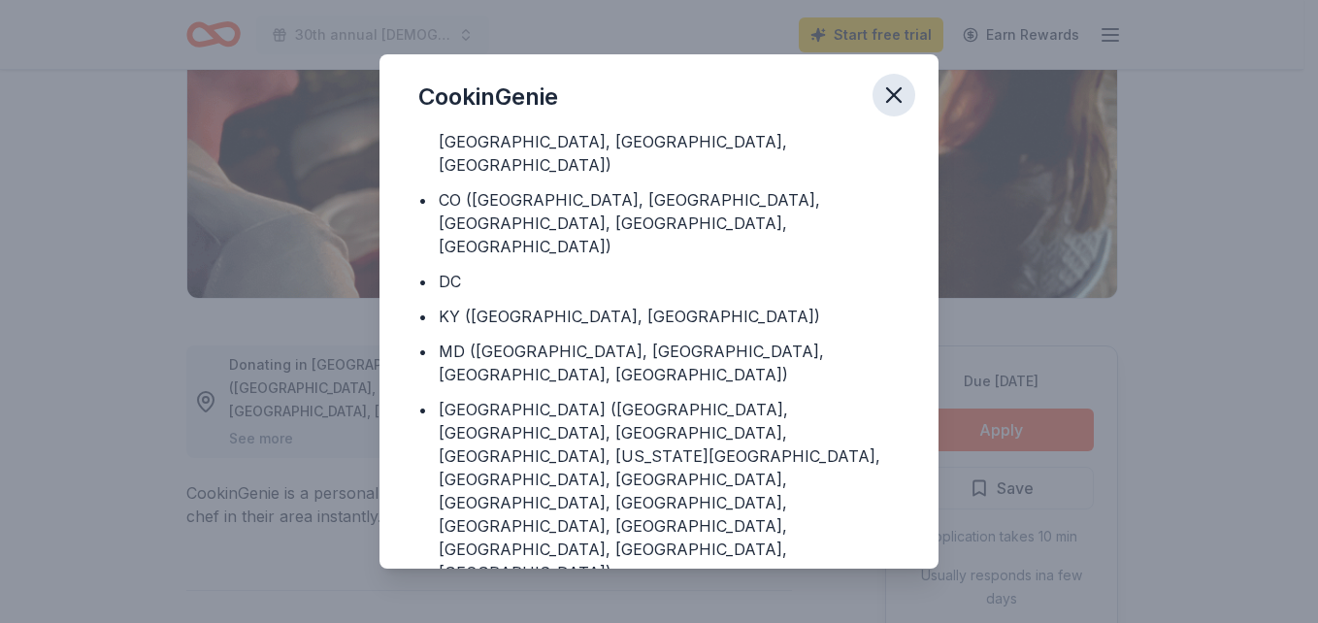
click at [896, 94] on icon "button" at bounding box center [893, 94] width 27 height 27
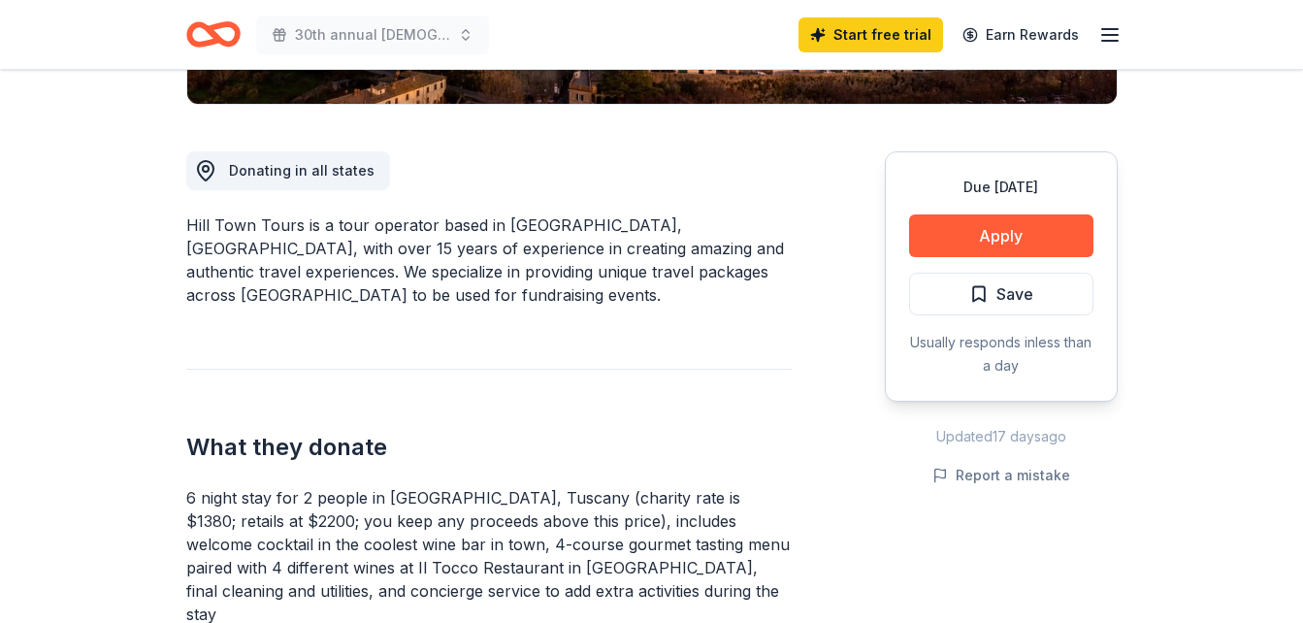
scroll to position [582, 0]
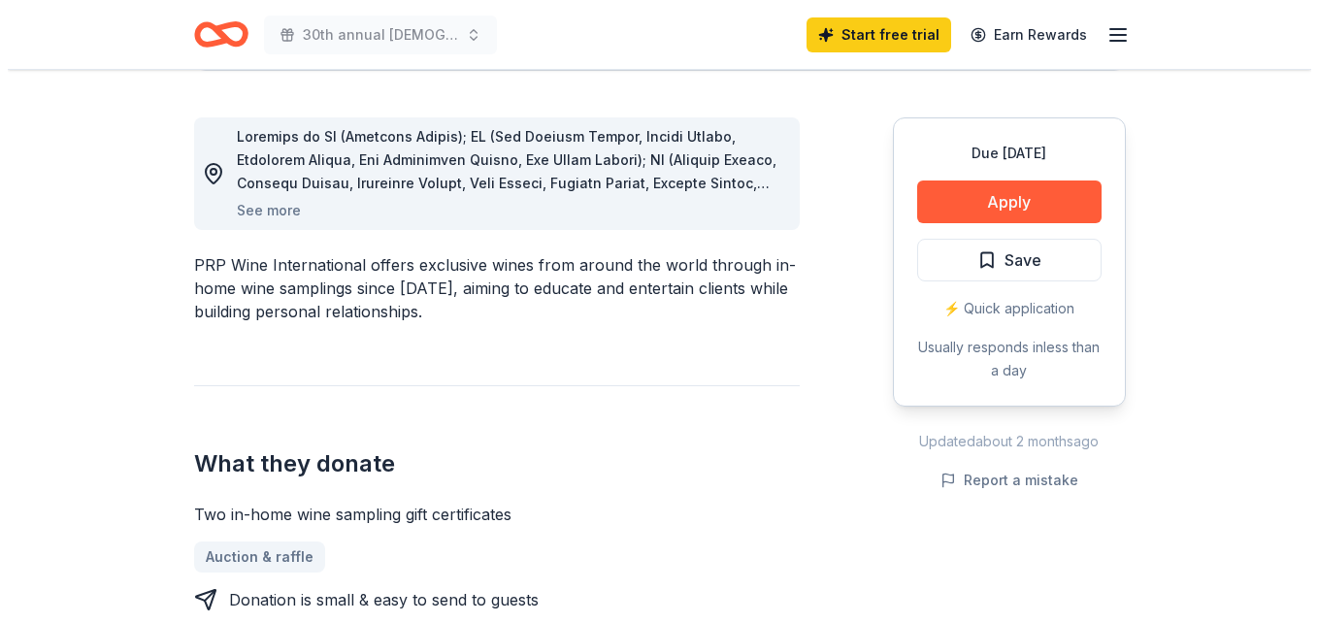
scroll to position [485, 0]
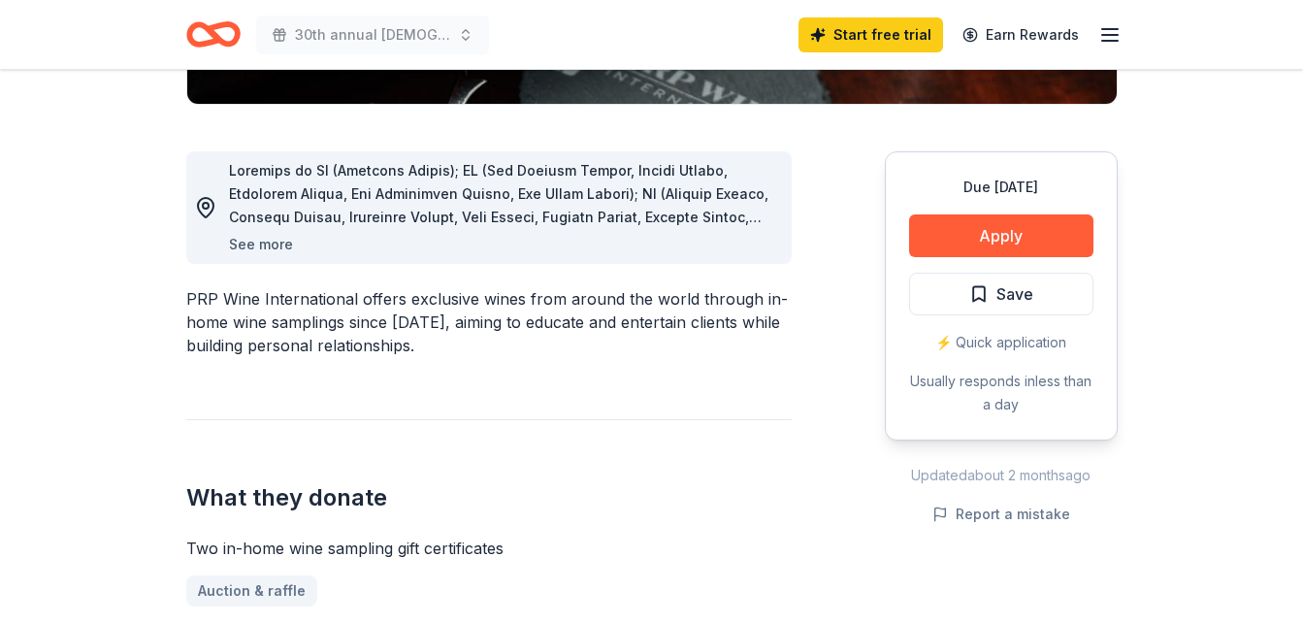
click at [263, 243] on button "See more" at bounding box center [261, 244] width 64 height 23
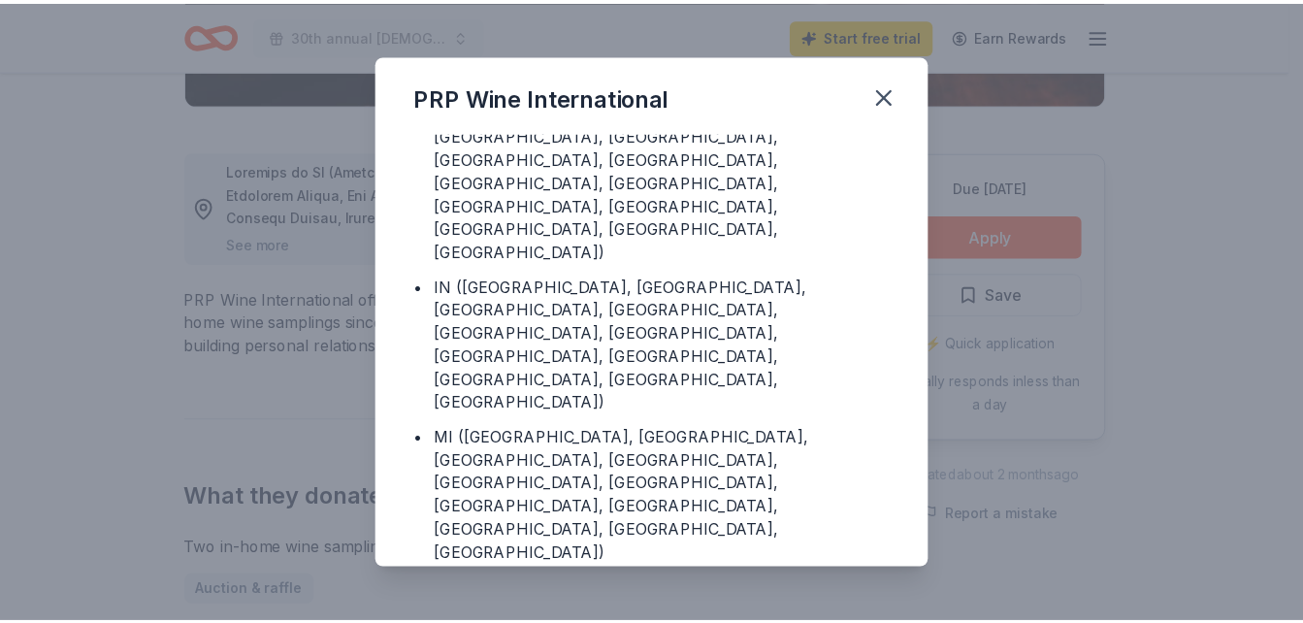
scroll to position [588, 0]
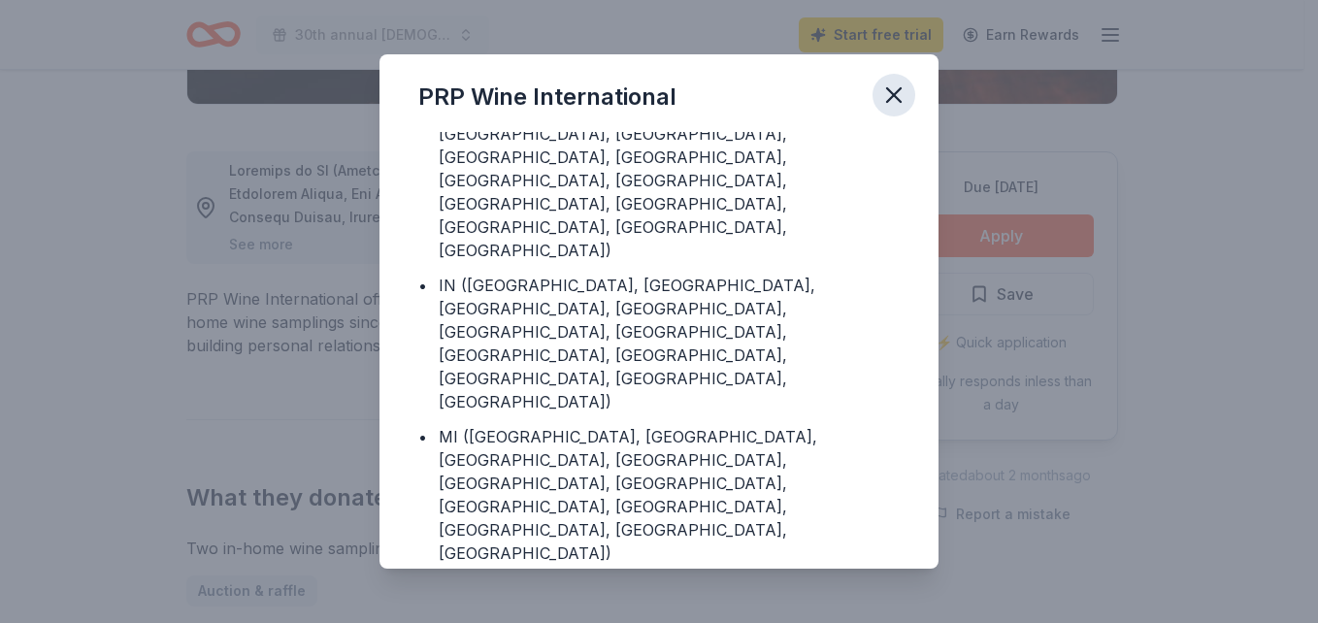
click at [889, 103] on icon "button" at bounding box center [893, 94] width 27 height 27
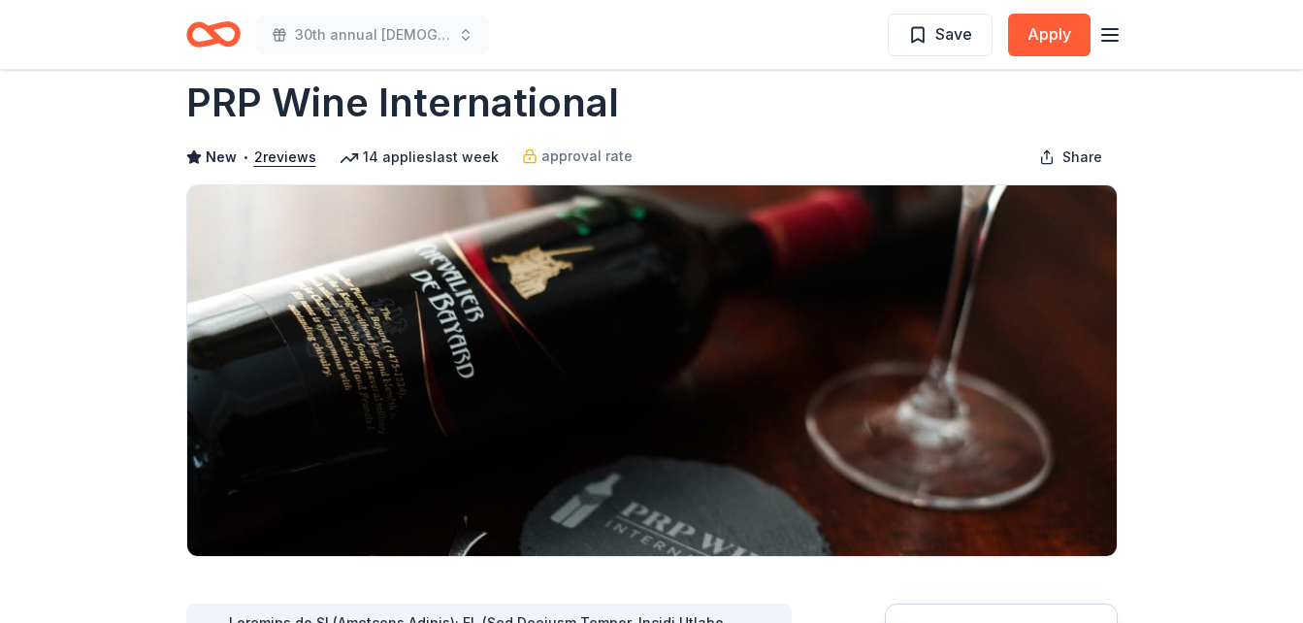
scroll to position [0, 0]
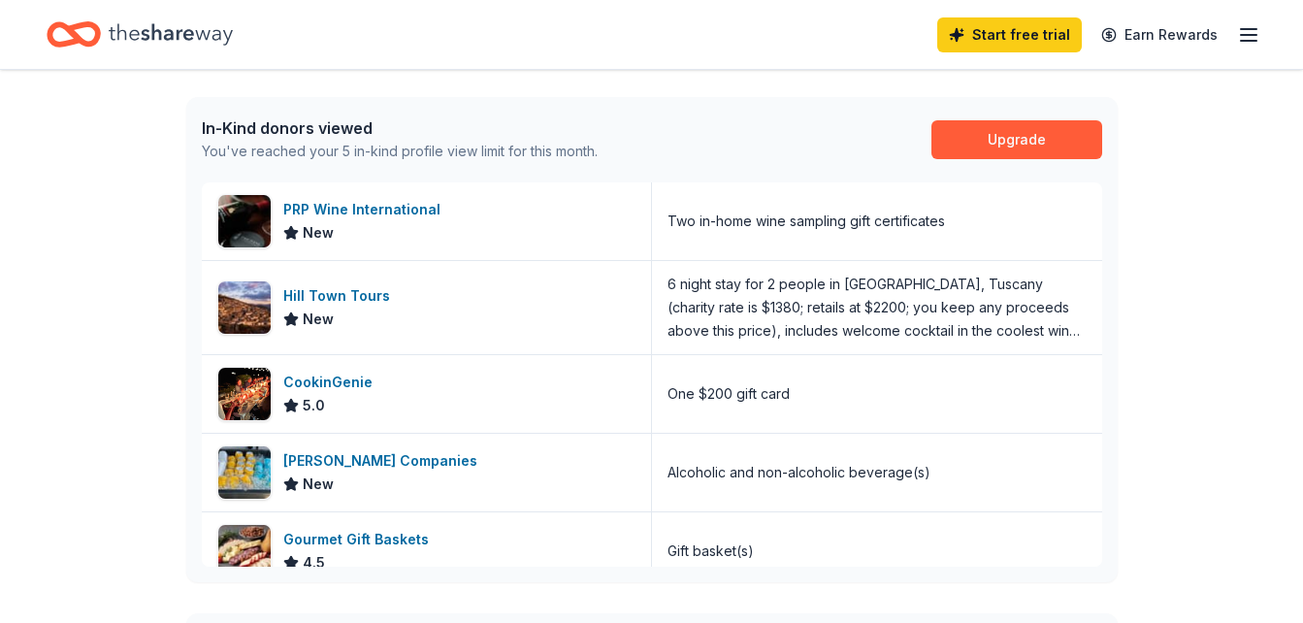
click at [180, 29] on icon "Home" at bounding box center [171, 35] width 124 height 40
